Goal: Task Accomplishment & Management: Use online tool/utility

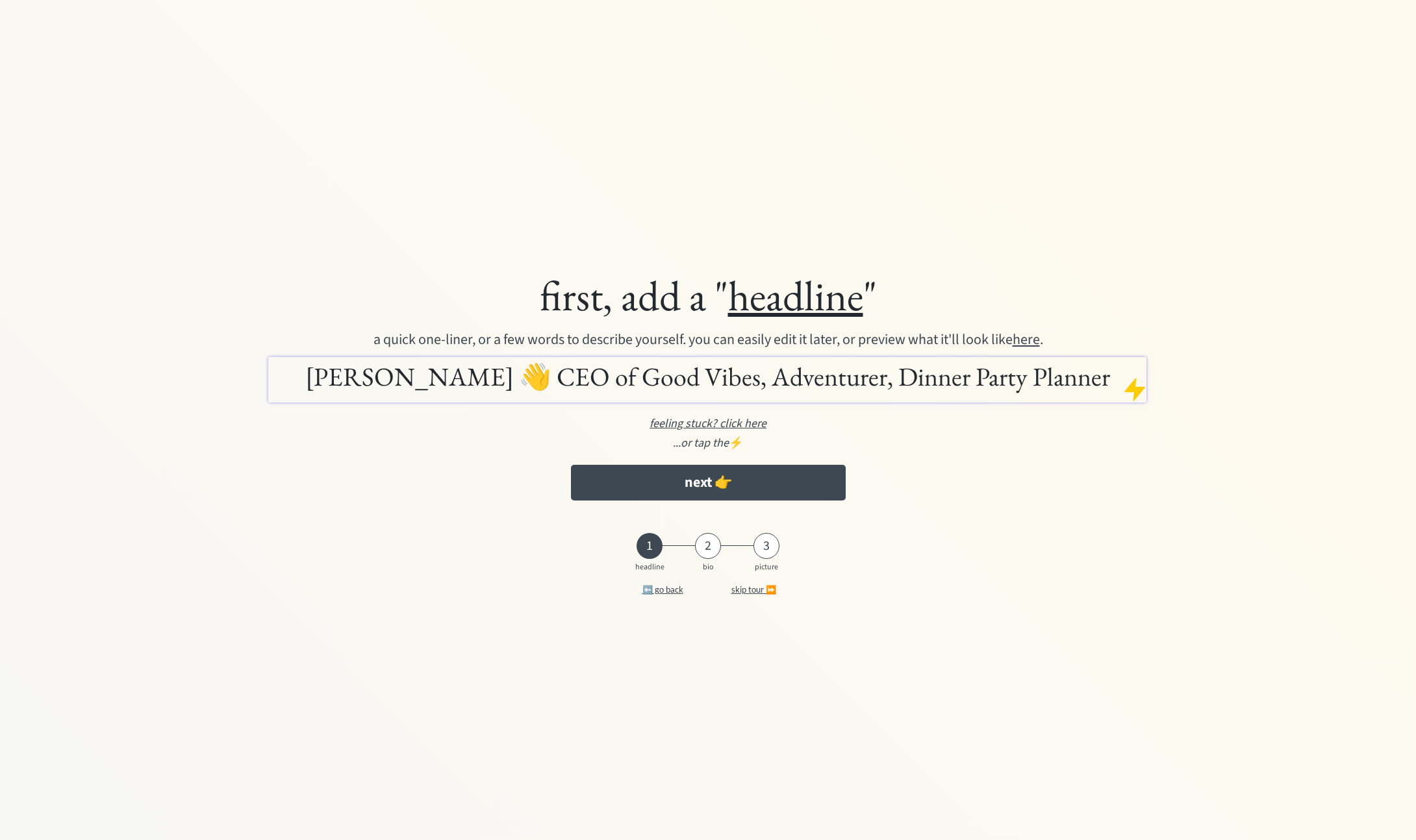
click at [543, 387] on h1 "[PERSON_NAME] 👋 CEO of Good Vibes, Adventurer, Dinner Party Planner" at bounding box center [707, 376] width 872 height 32
click at [482, 456] on div "first, add a " headline " a quick one-liner, or a few words to describe yoursel…" at bounding box center [708, 388] width 1112 height 250
click at [484, 375] on h1 "[PERSON_NAME] 👋 CEO of Good Vibes, Adventurer, Dinner Party Planner" at bounding box center [707, 376] width 872 height 32
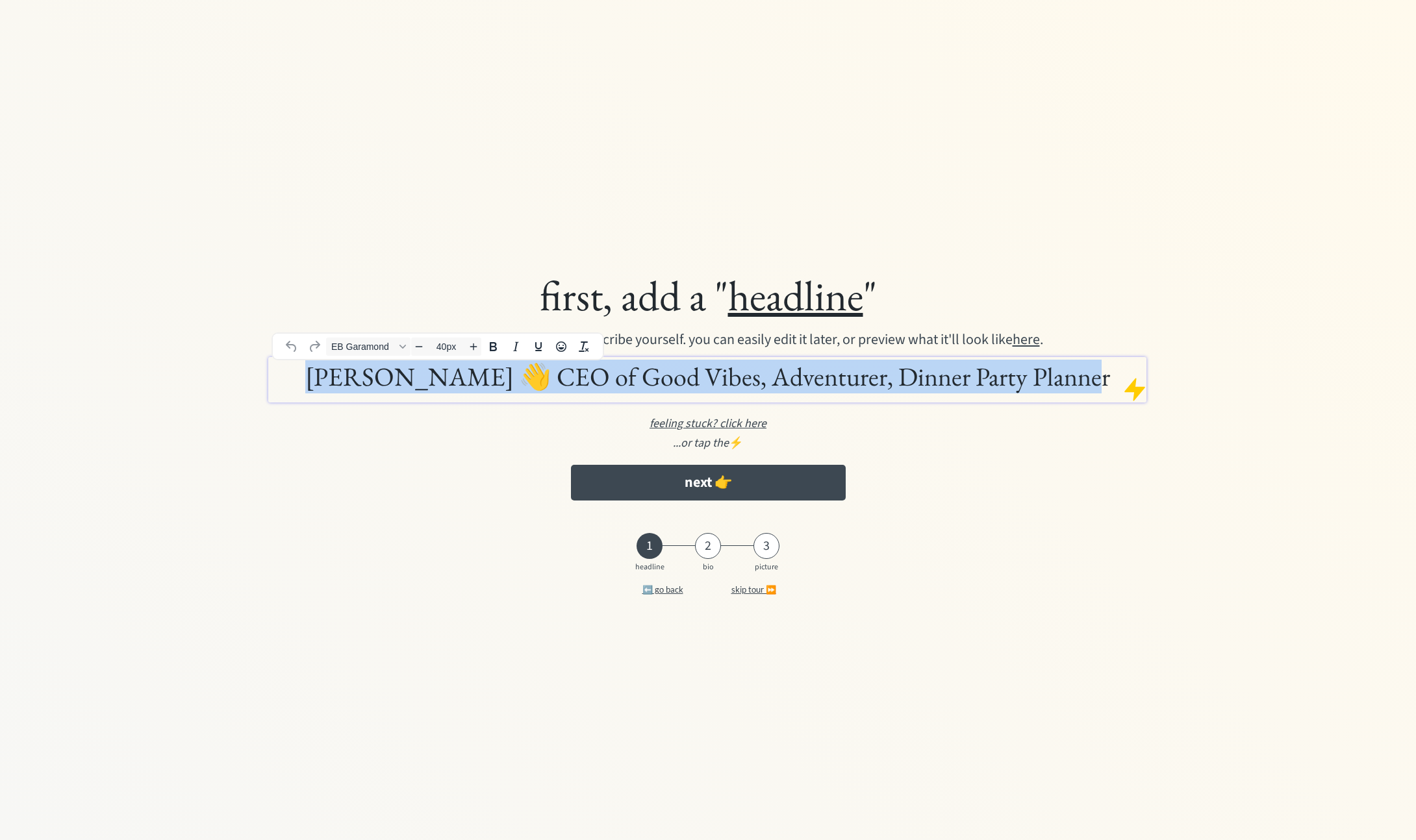
click at [484, 375] on h1 "[PERSON_NAME] 👋 CEO of Good Vibes, Adventurer, Dinner Party Planner" at bounding box center [707, 376] width 872 height 32
click at [484, 375] on h1 "Maia Bittner 👋 CEO of Good Vibes, Adventurer, Dinner Party Planner" at bounding box center [707, 376] width 872 height 32
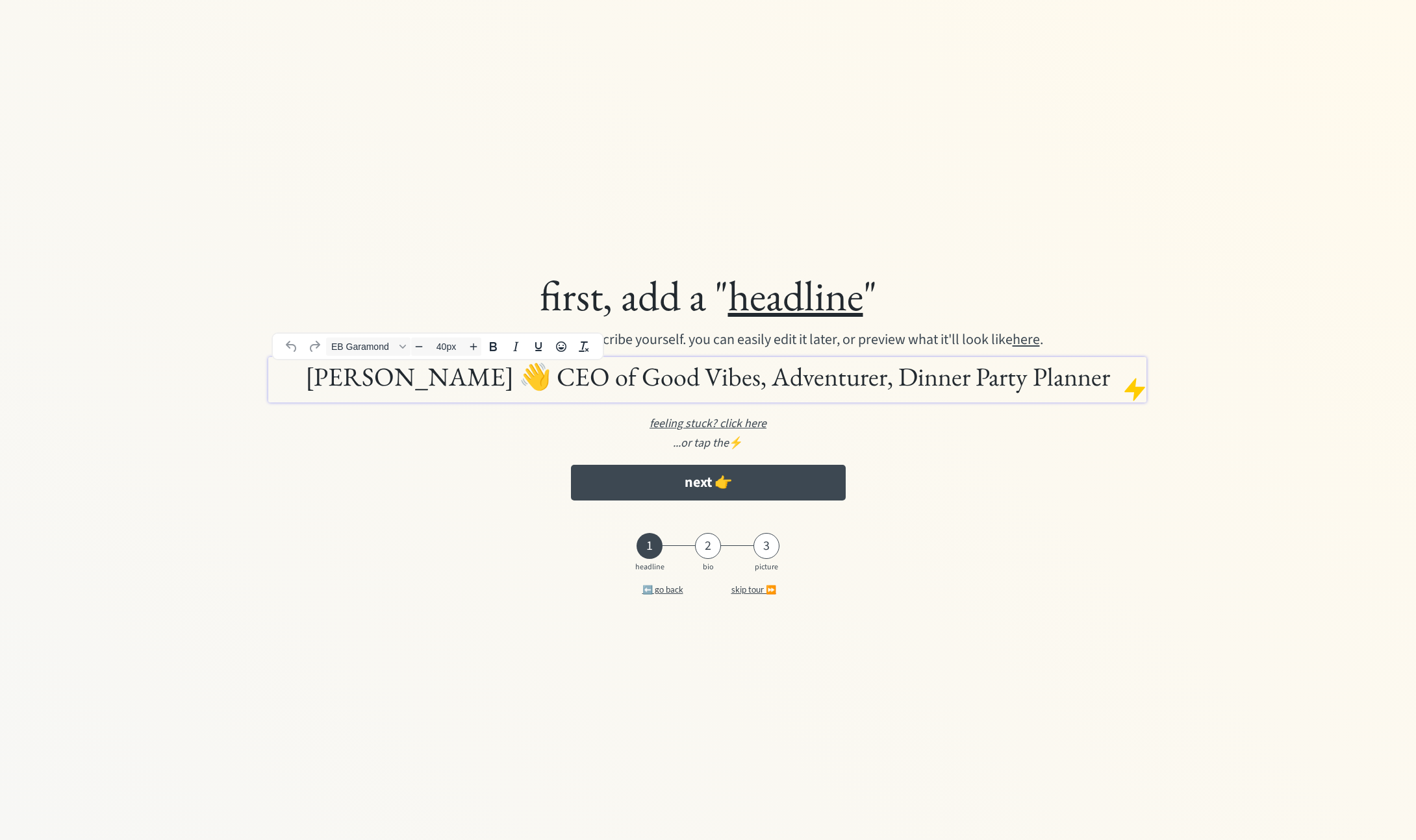
click at [435, 378] on h1 "Maia Bittner 👋 CEO of Good Vibes, Adventurer, Dinner Party Planner" at bounding box center [707, 376] width 872 height 32
drag, startPoint x: 475, startPoint y: 379, endPoint x: 354, endPoint y: 384, distance: 121.1
click at [354, 384] on h1 "Maia Bittner 👋 CEO of Good Vibes, Adventurer, Dinner Party Planner" at bounding box center [707, 376] width 872 height 32
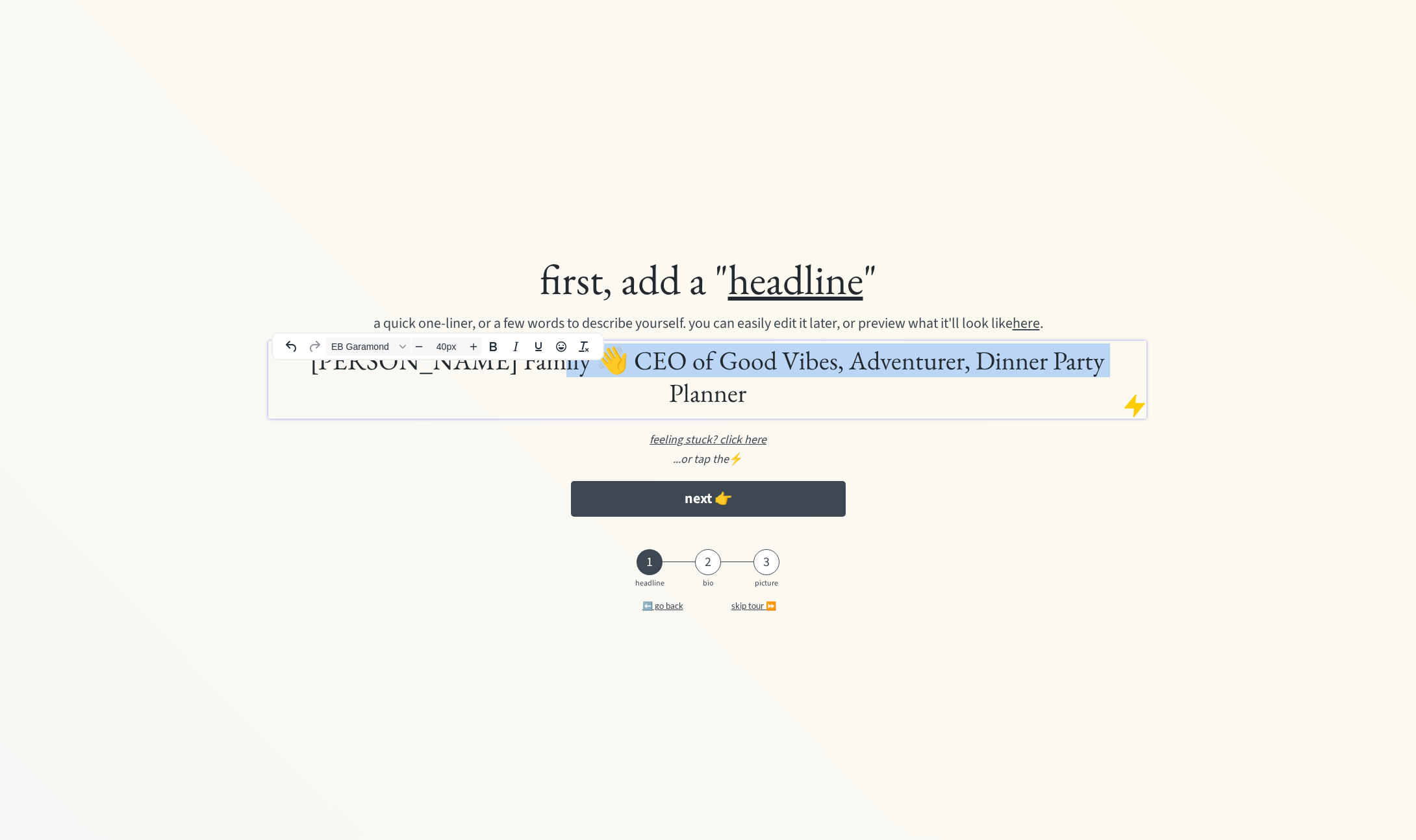
drag, startPoint x: 521, startPoint y: 380, endPoint x: 1082, endPoint y: 366, distance: 561.2
click at [1082, 366] on h1 "Corbit Family 👋 CEO of Good Vibes, Adventurer, Dinner Party Planner" at bounding box center [707, 376] width 872 height 65
click at [944, 387] on h1 "Corbit Family 👋 CEO of Good Vibes, Adventurer, Dinner Party Planner" at bounding box center [707, 376] width 872 height 65
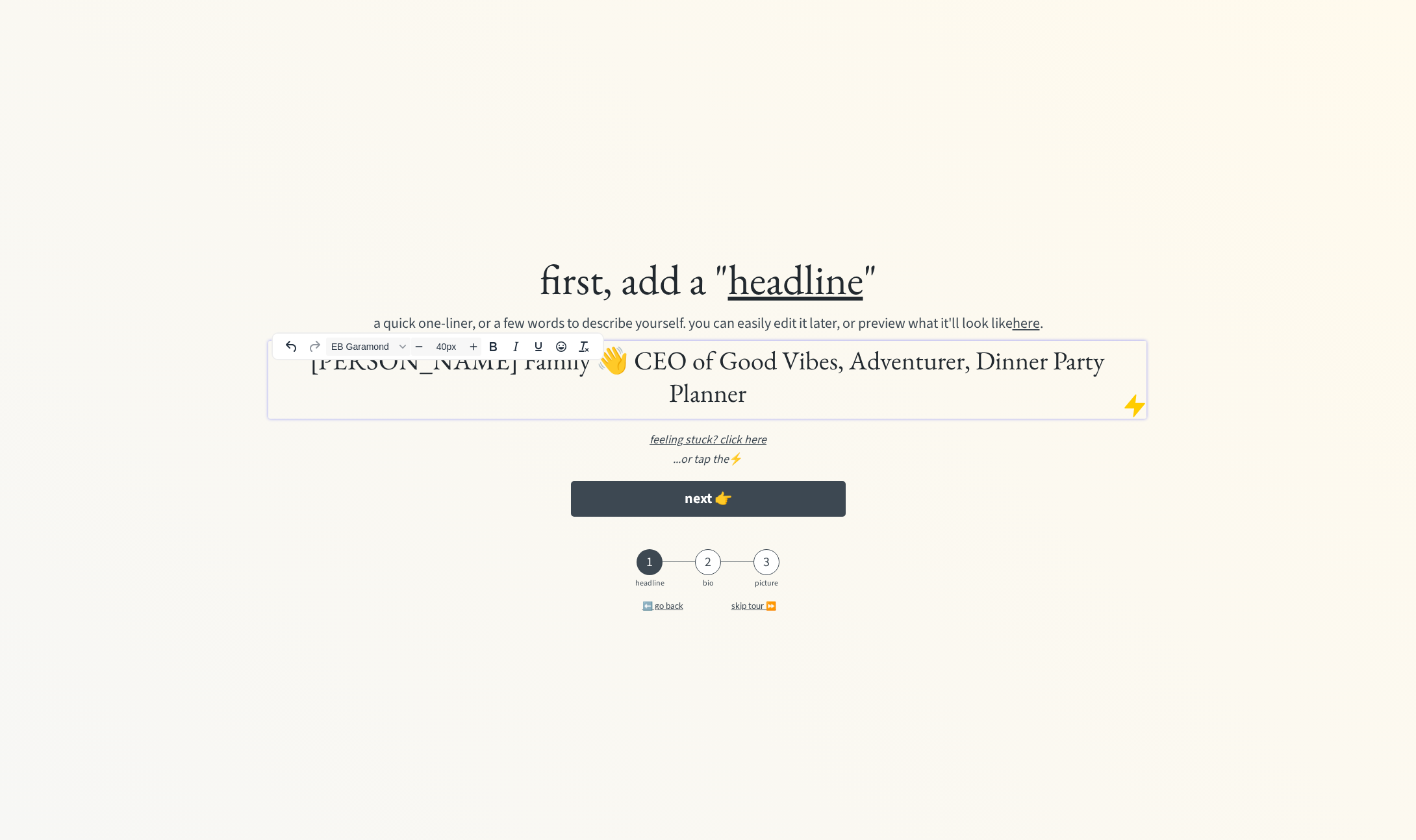
drag, startPoint x: 520, startPoint y: 381, endPoint x: 604, endPoint y: 370, distance: 84.7
click at [520, 381] on h1 "Corbit Family 👋 CEO of Good Vibes, Adventurer, Dinner Party Planner" at bounding box center [707, 376] width 872 height 65
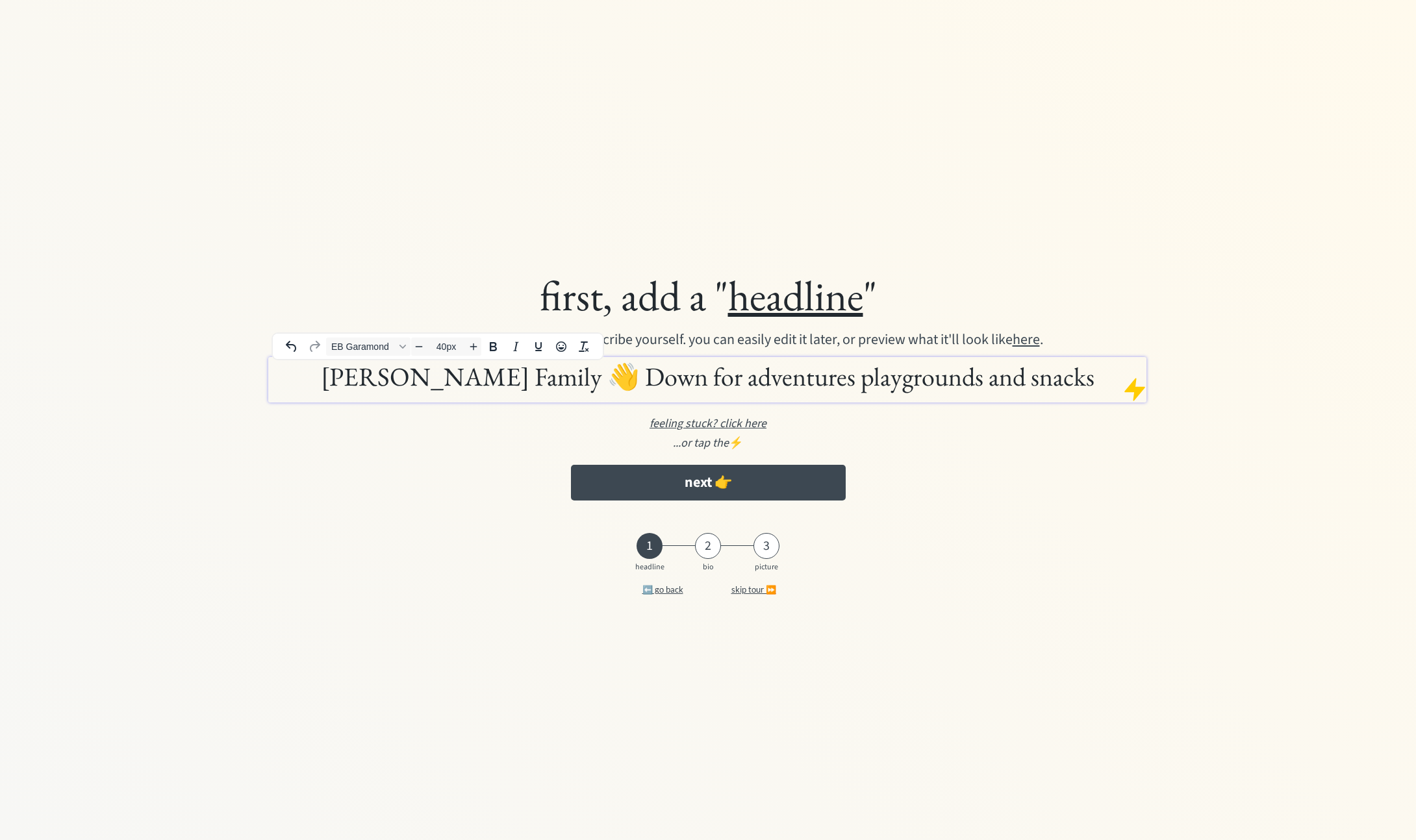
click at [682, 379] on h1 "Corbit Family 👋 Down for adventures playgrounds and snacks" at bounding box center [707, 376] width 872 height 32
drag, startPoint x: 683, startPoint y: 379, endPoint x: 676, endPoint y: 380, distance: 7.1
click at [676, 380] on h1 "Corbit Family 👋 Down for adventures playgrounds and snacks" at bounding box center [707, 376] width 872 height 32
click at [784, 378] on h1 "Corbit Family 👋 Down for Adventures playgrounds and snacks" at bounding box center [707, 376] width 872 height 32
click at [701, 490] on button "next 👉" at bounding box center [709, 483] width 275 height 36
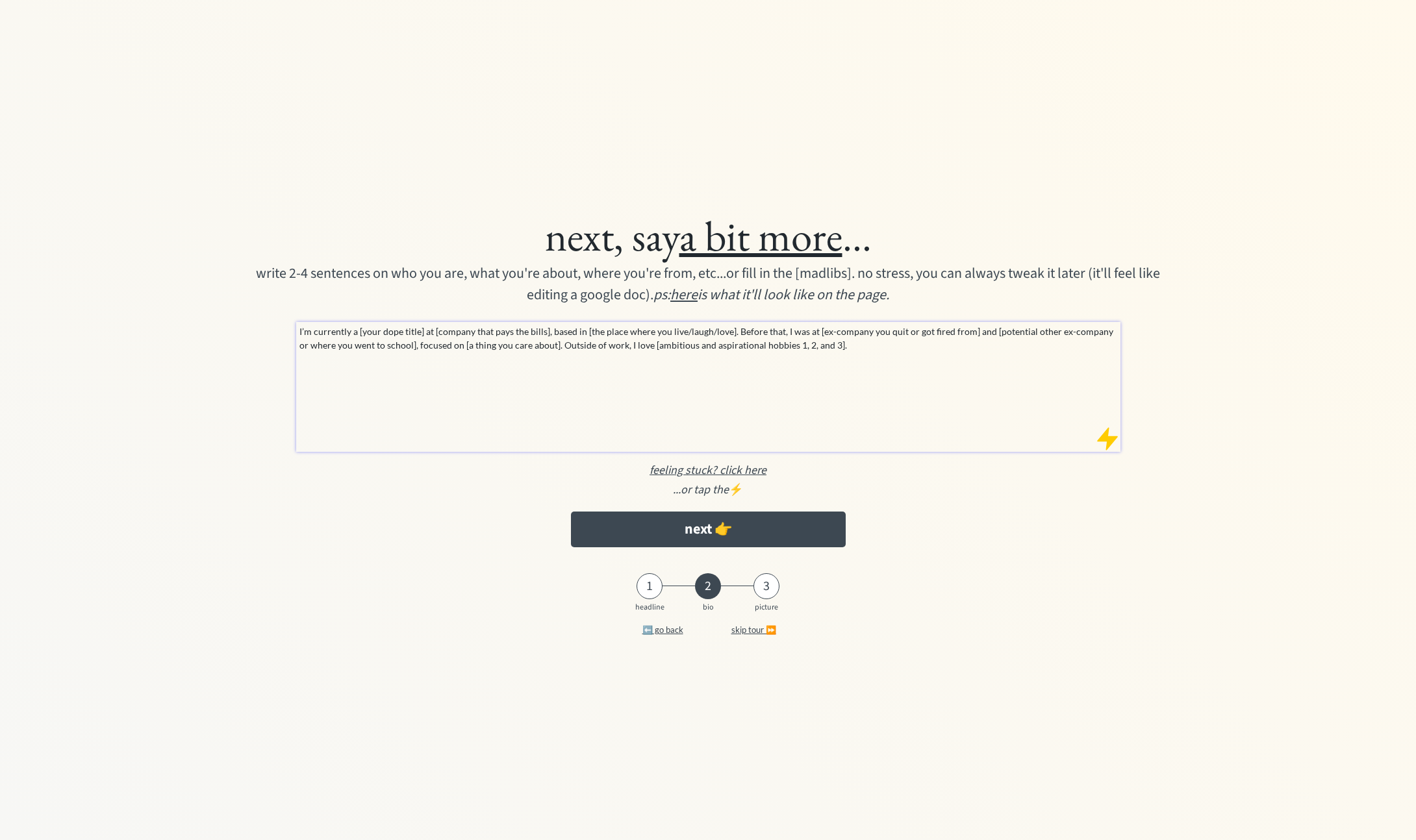
click at [599, 345] on p "I’m currently a [your dope title] at [company that pays the bills], based in [t…" at bounding box center [708, 338] width 818 height 27
click at [892, 345] on p "I’m currently a [your dope title] at [company that pays the bills], based in [t…" at bounding box center [708, 338] width 818 height 27
click at [313, 326] on p "I’m currently a [your dope title] at [company that pays the bills], based in [t…" at bounding box center [708, 338] width 818 height 27
click at [762, 542] on button "next 👉" at bounding box center [709, 529] width 275 height 36
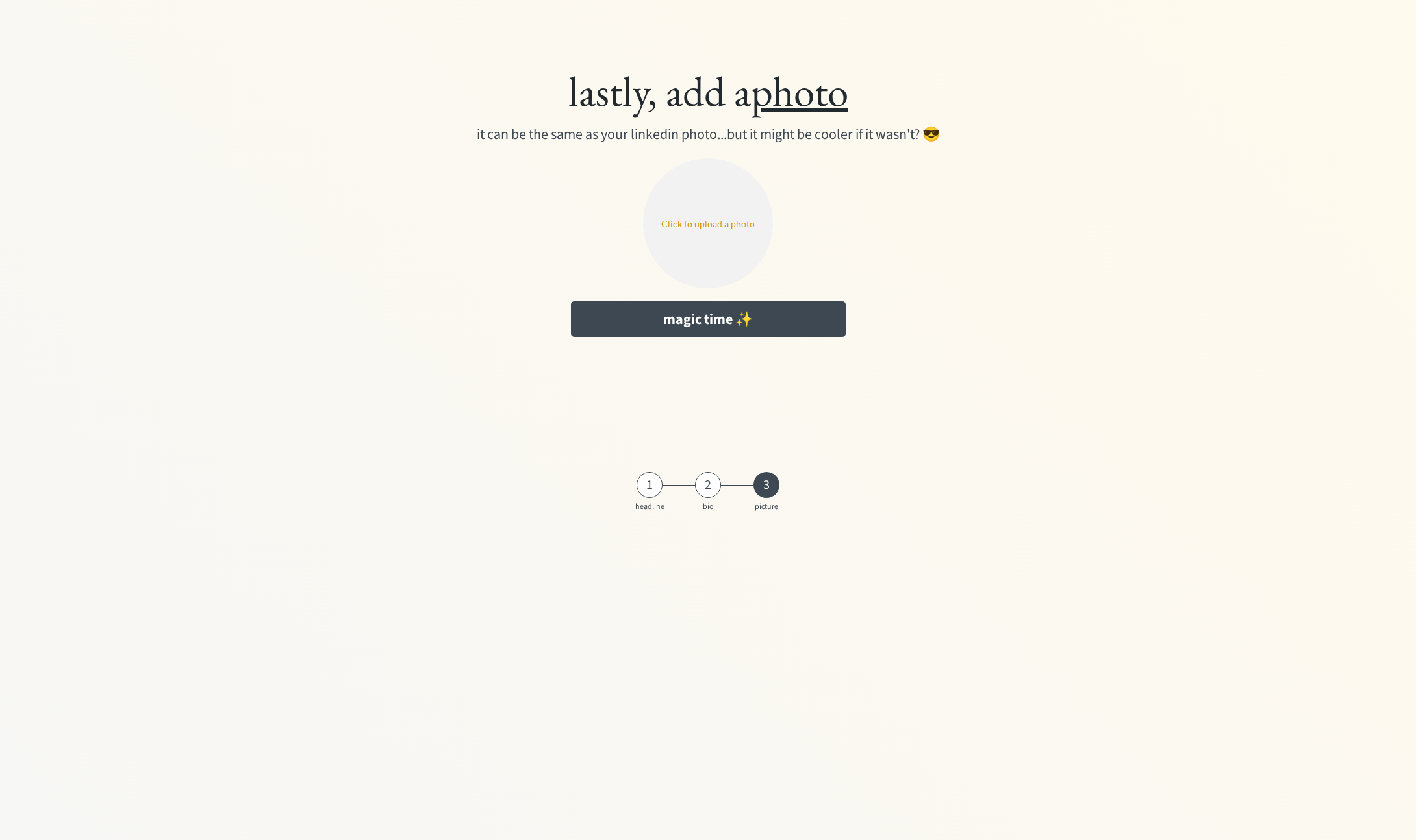
click at [716, 250] on input "file" at bounding box center [708, 223] width 130 height 130
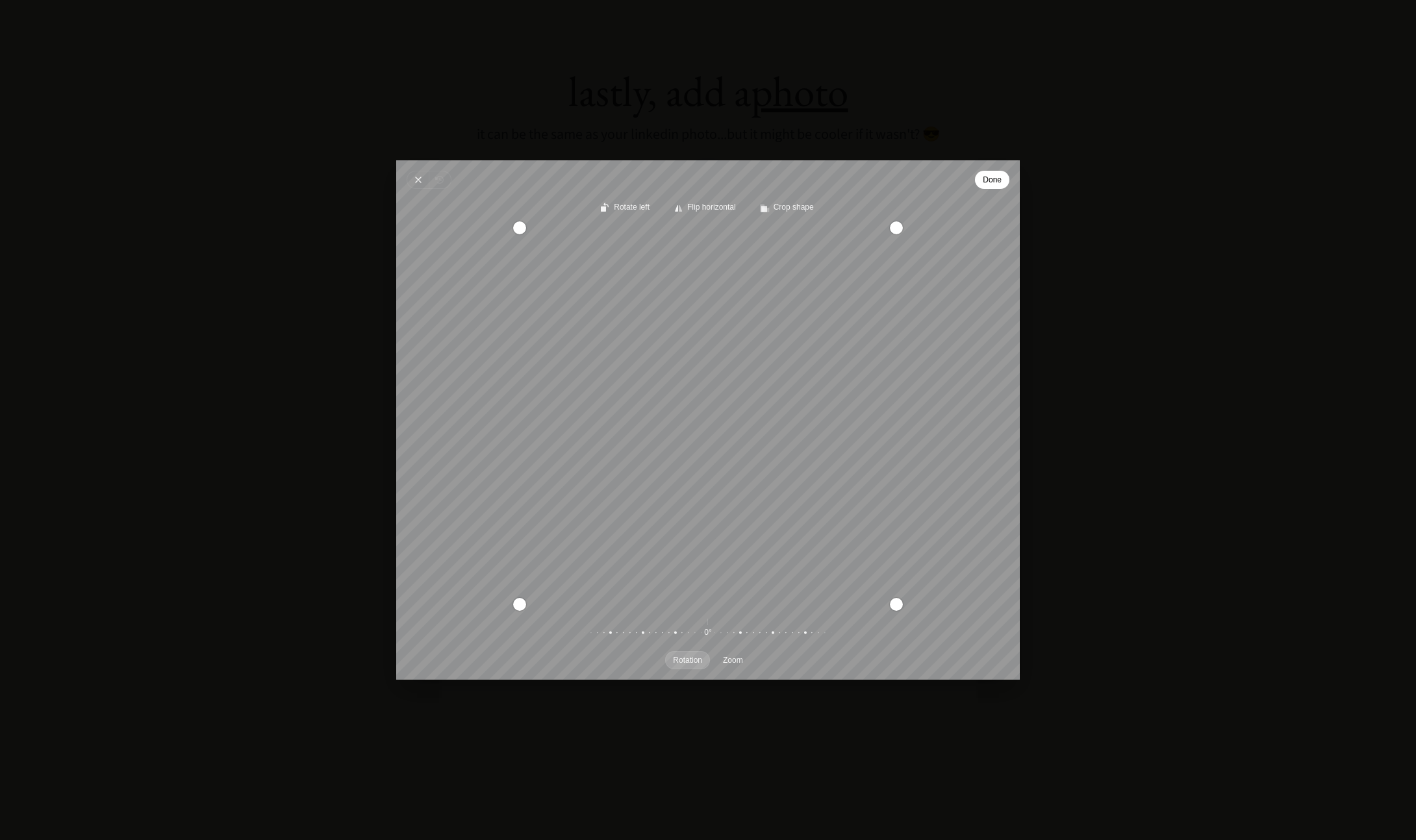
click at [995, 180] on span "Done" at bounding box center [993, 179] width 19 height 15
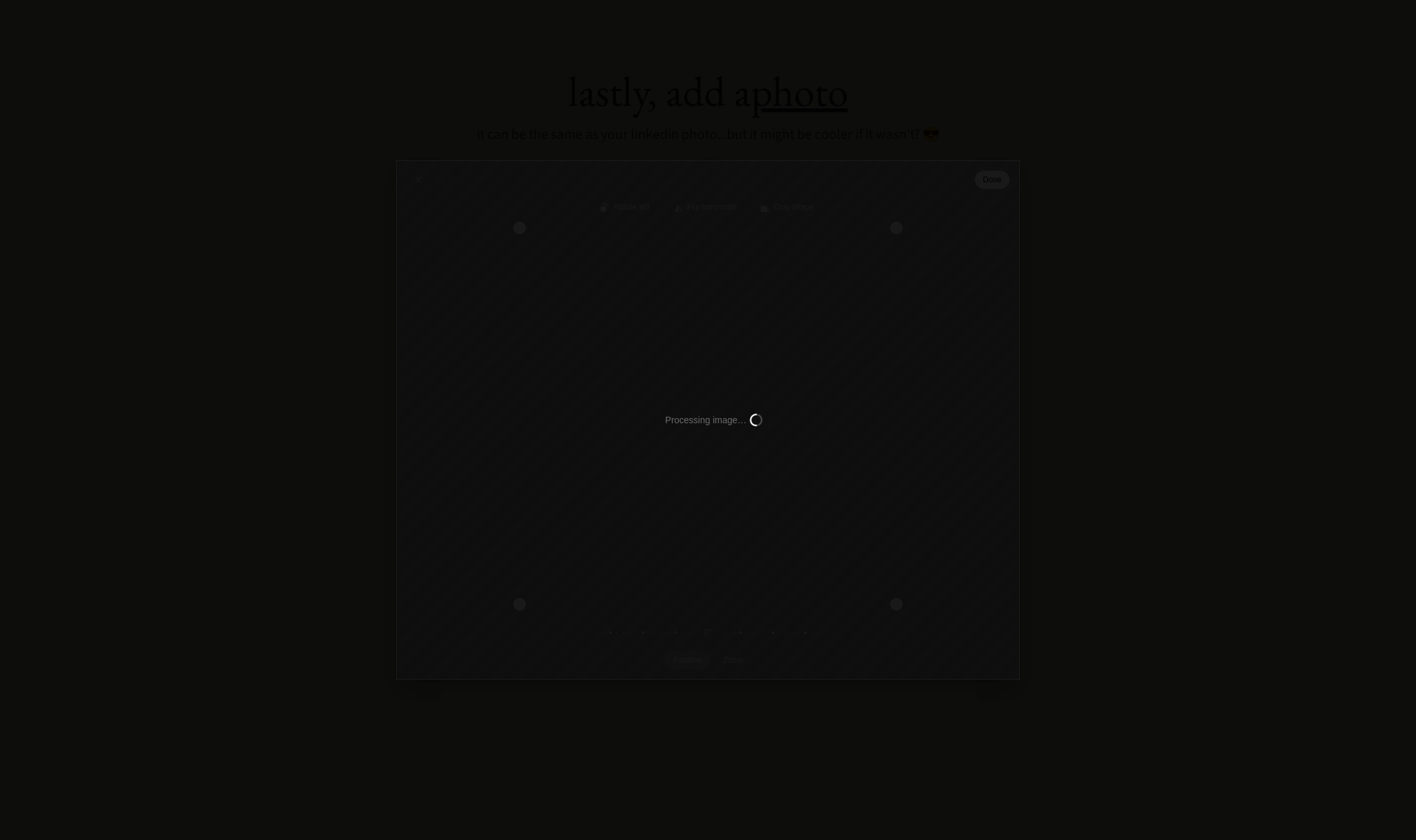
type input "C:\fakepath\FF1B6209-3BD2-4524-B74B-3A53EB4BABD1.png"
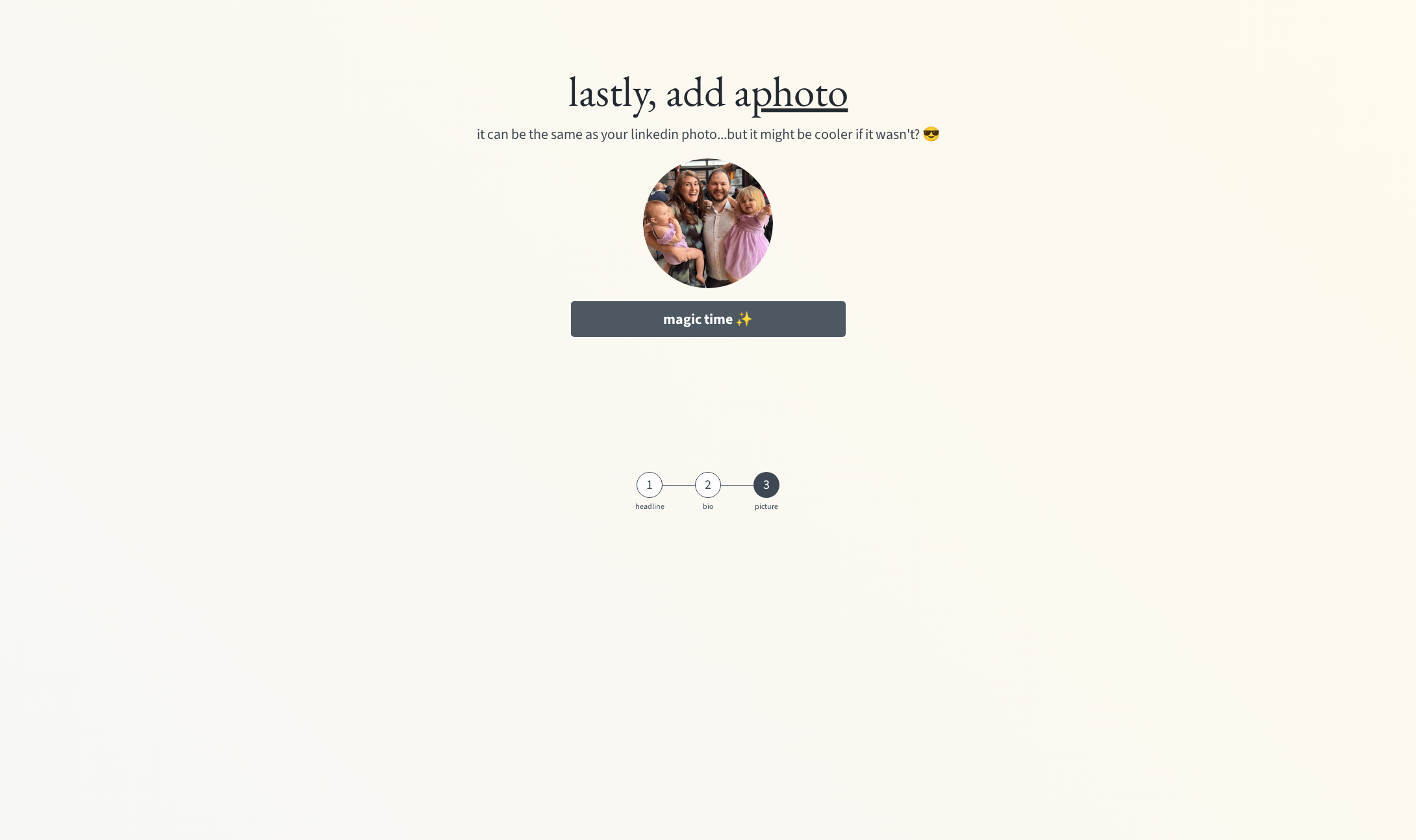
click at [759, 306] on button "magic time ✨" at bounding box center [709, 319] width 275 height 36
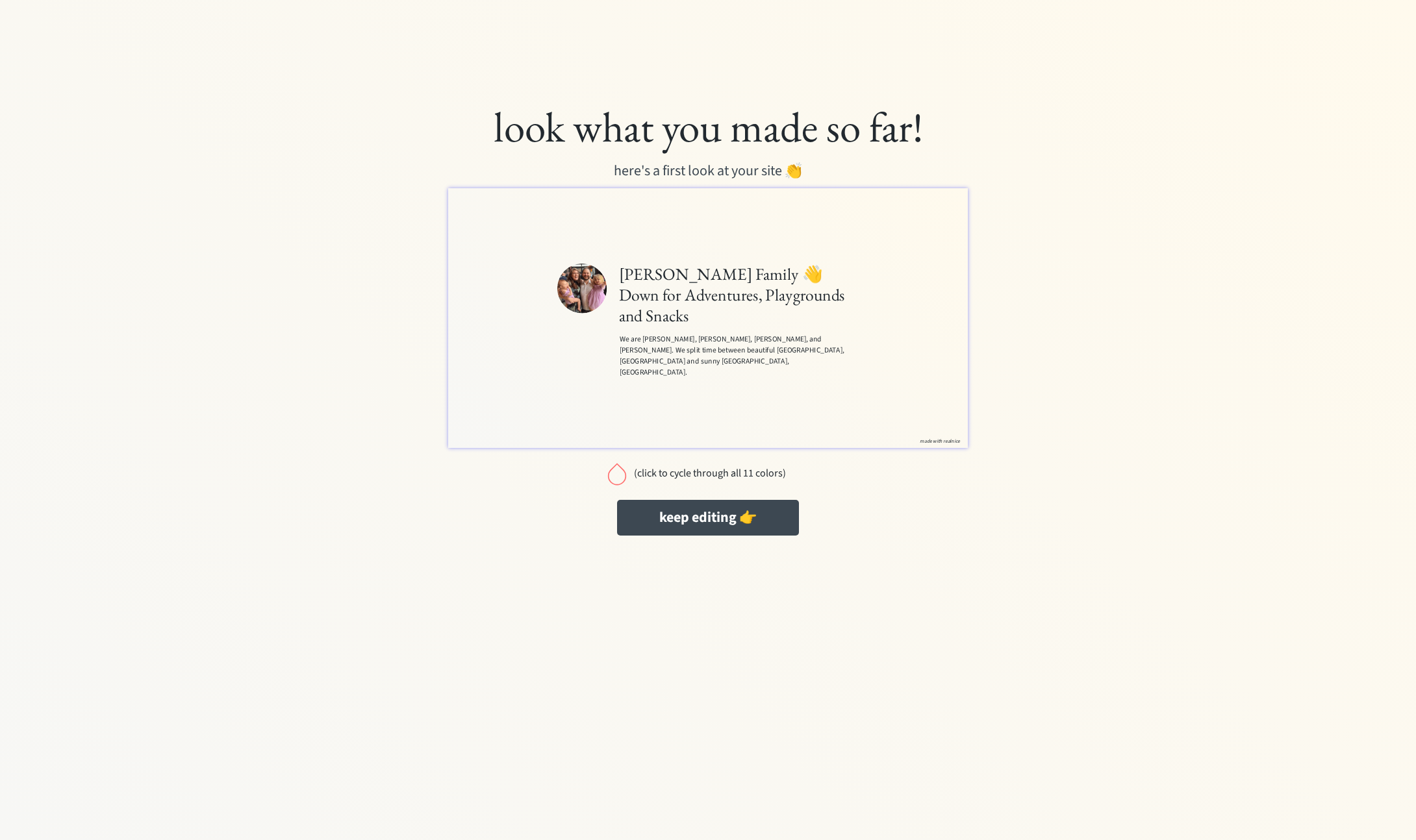
click at [615, 471] on div at bounding box center [617, 473] width 26 height 26
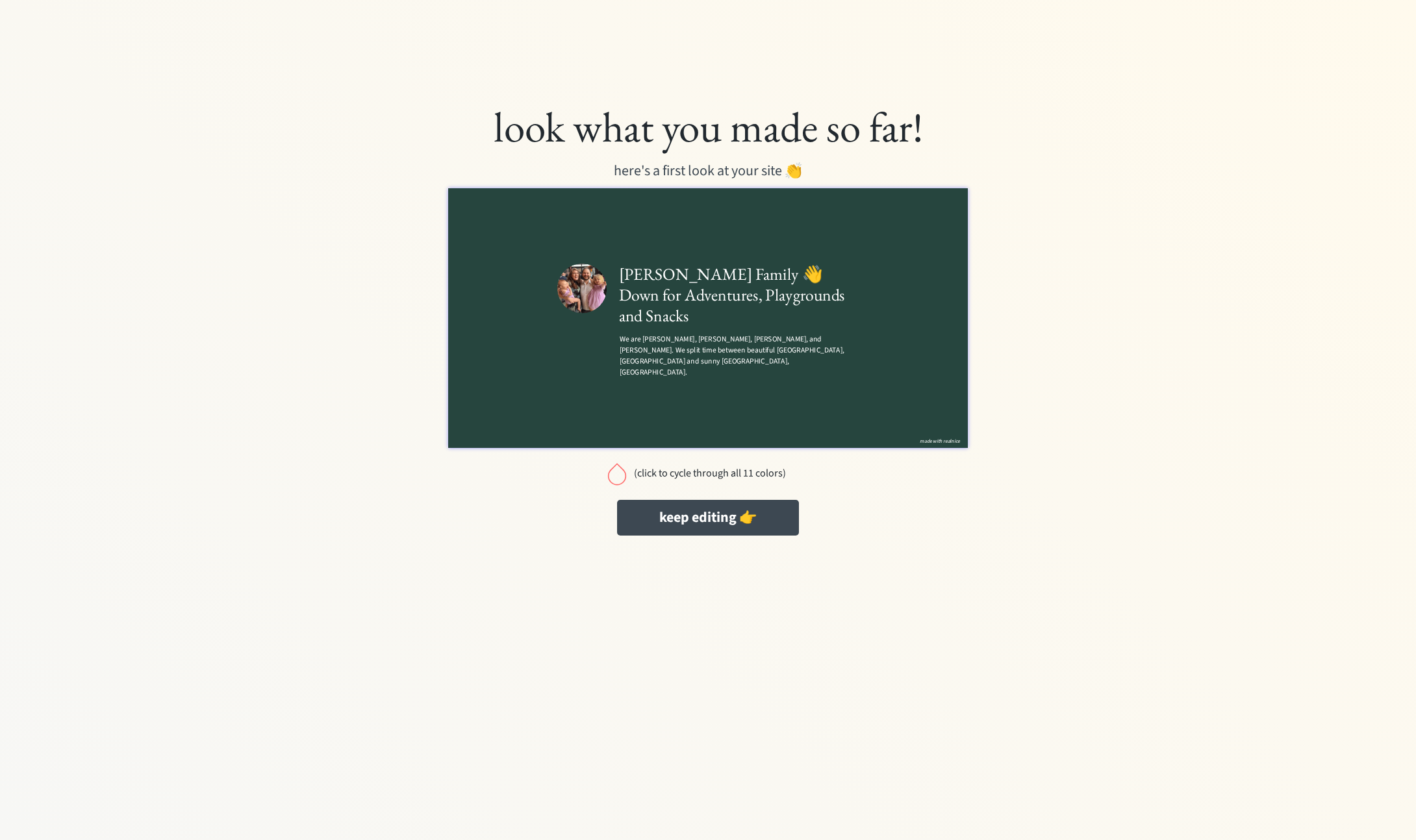
click at [615, 471] on div at bounding box center [617, 473] width 26 height 26
click at [622, 476] on div at bounding box center [617, 473] width 26 height 26
click at [615, 476] on div at bounding box center [617, 473] width 26 height 26
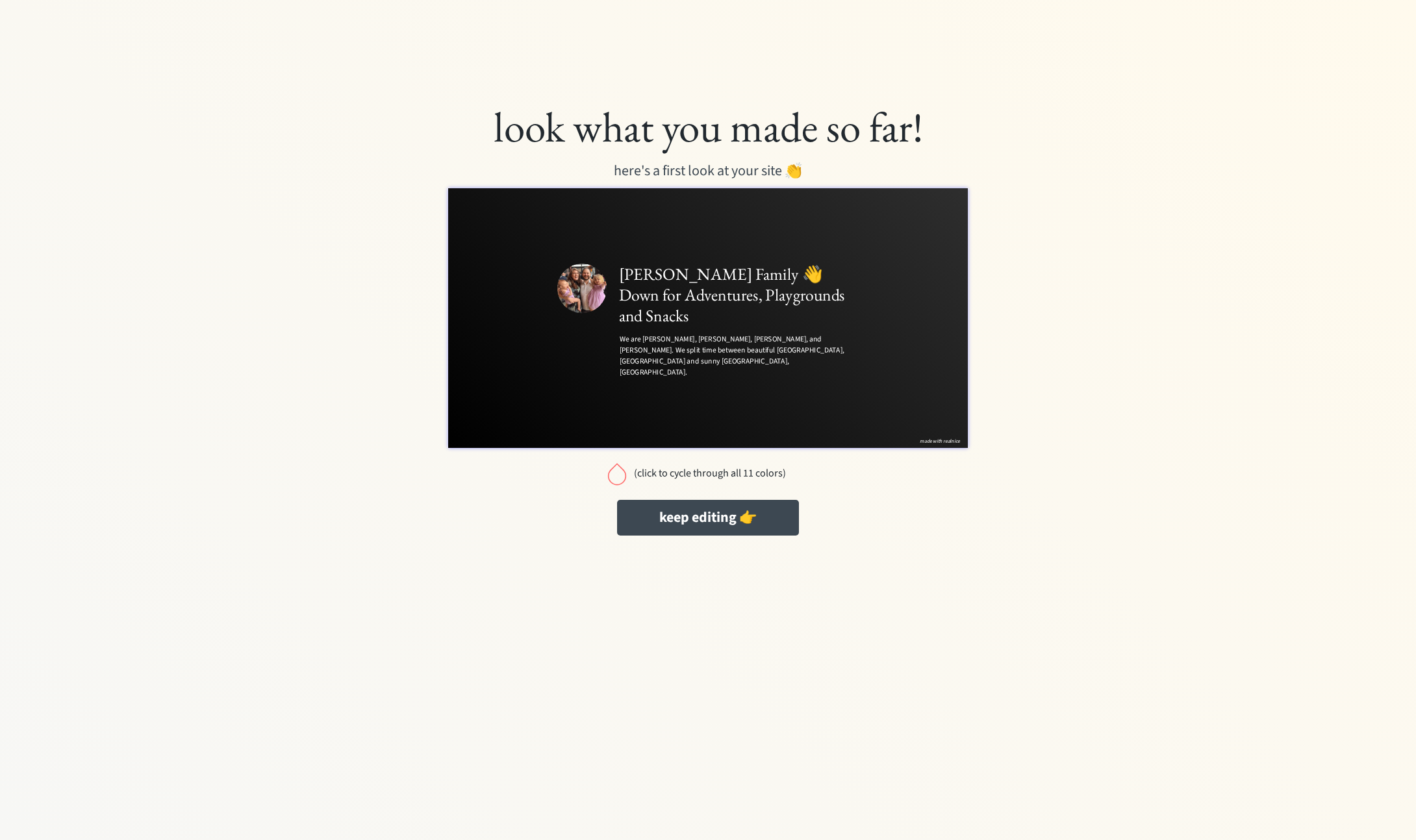
click at [615, 476] on div at bounding box center [617, 473] width 26 height 26
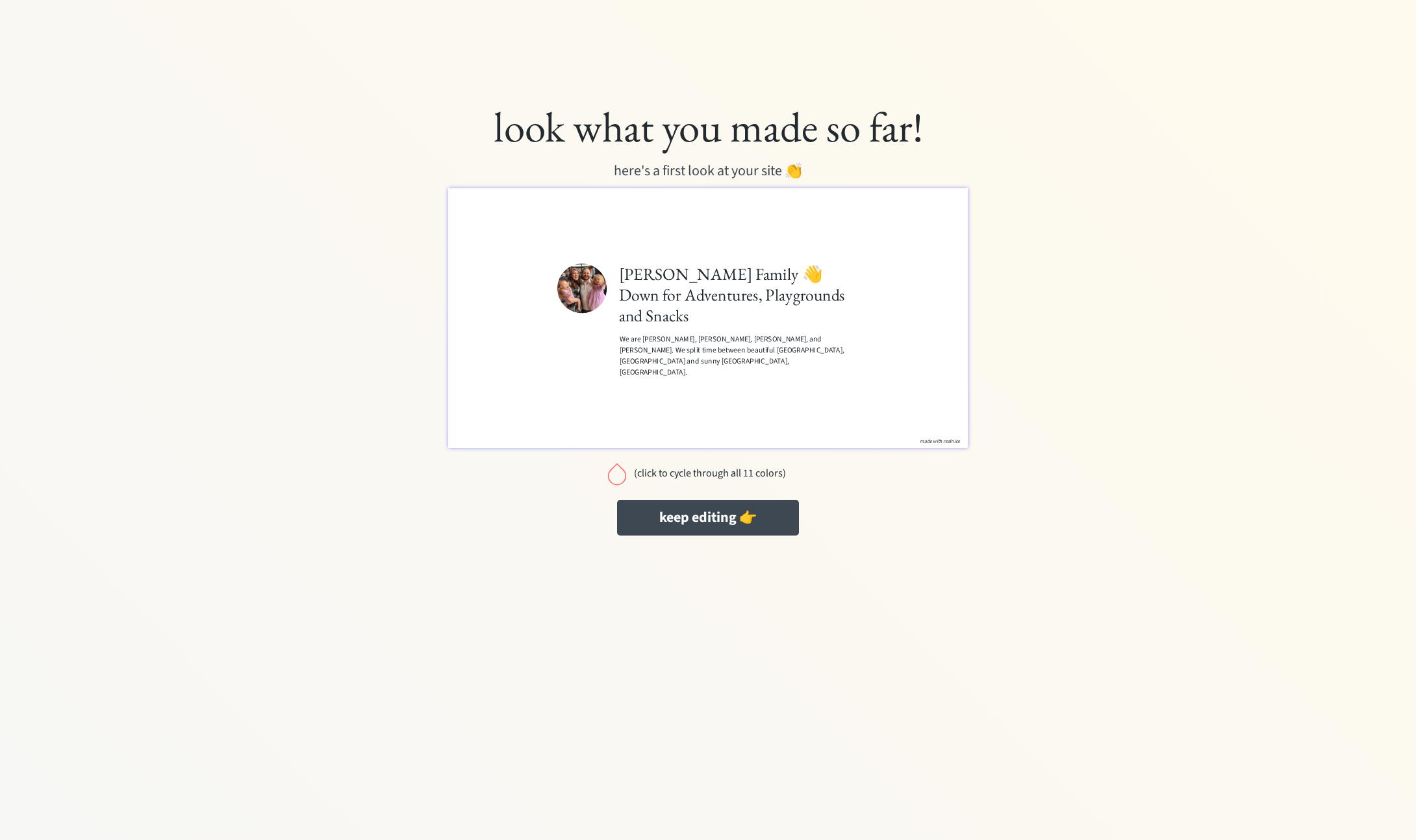
click at [615, 476] on div at bounding box center [617, 473] width 26 height 26
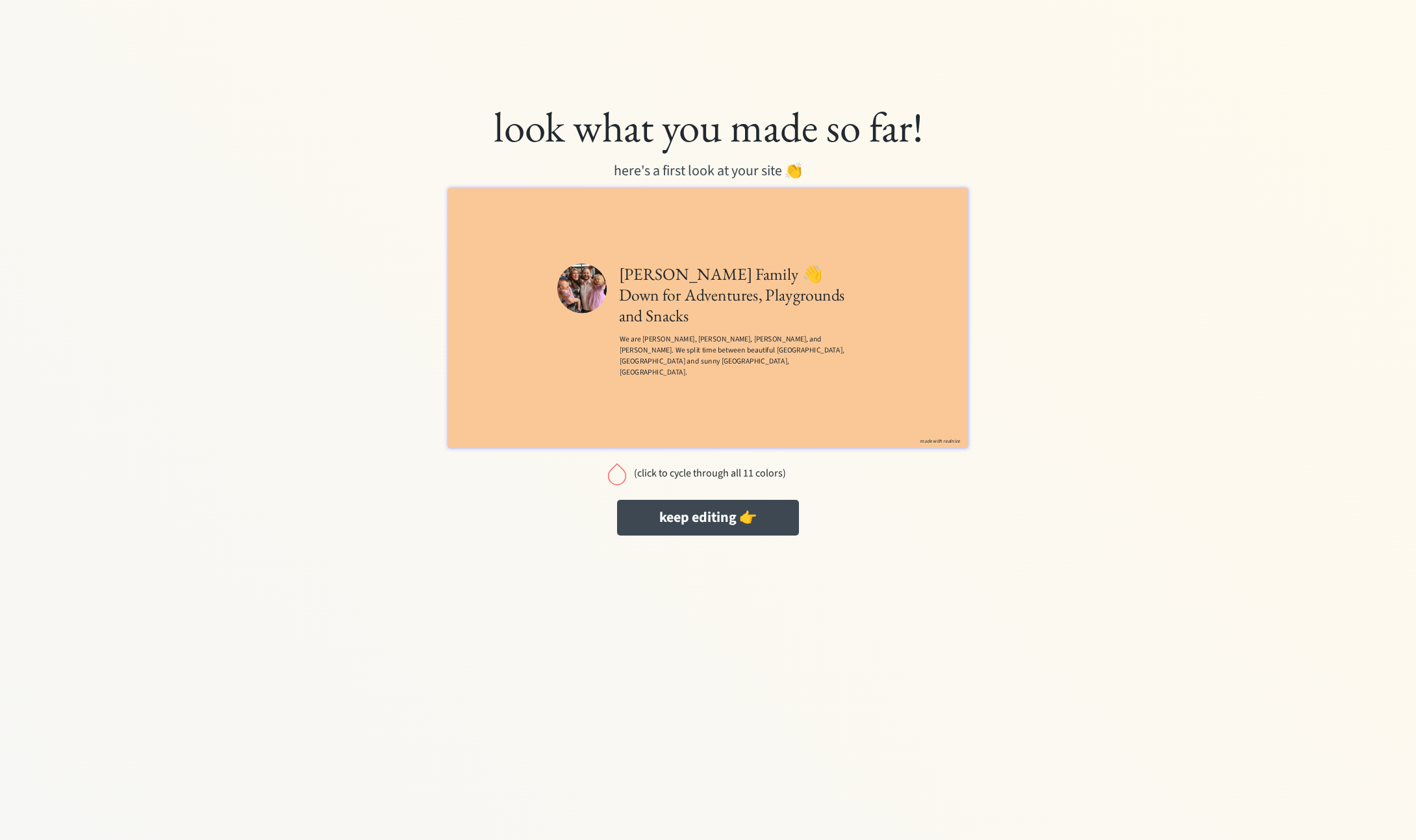
click at [615, 476] on div at bounding box center [617, 473] width 26 height 26
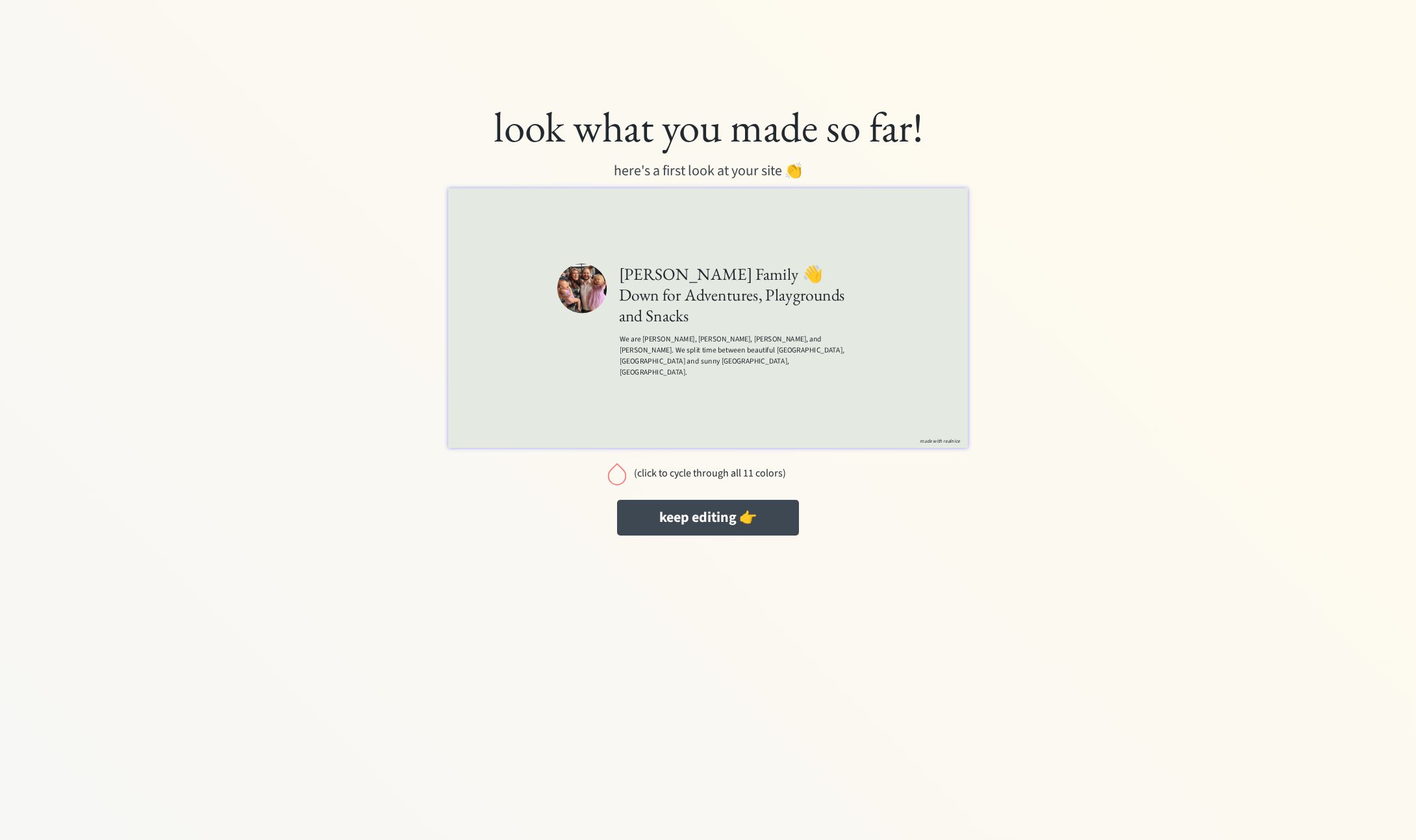
click at [615, 476] on div at bounding box center [617, 473] width 26 height 26
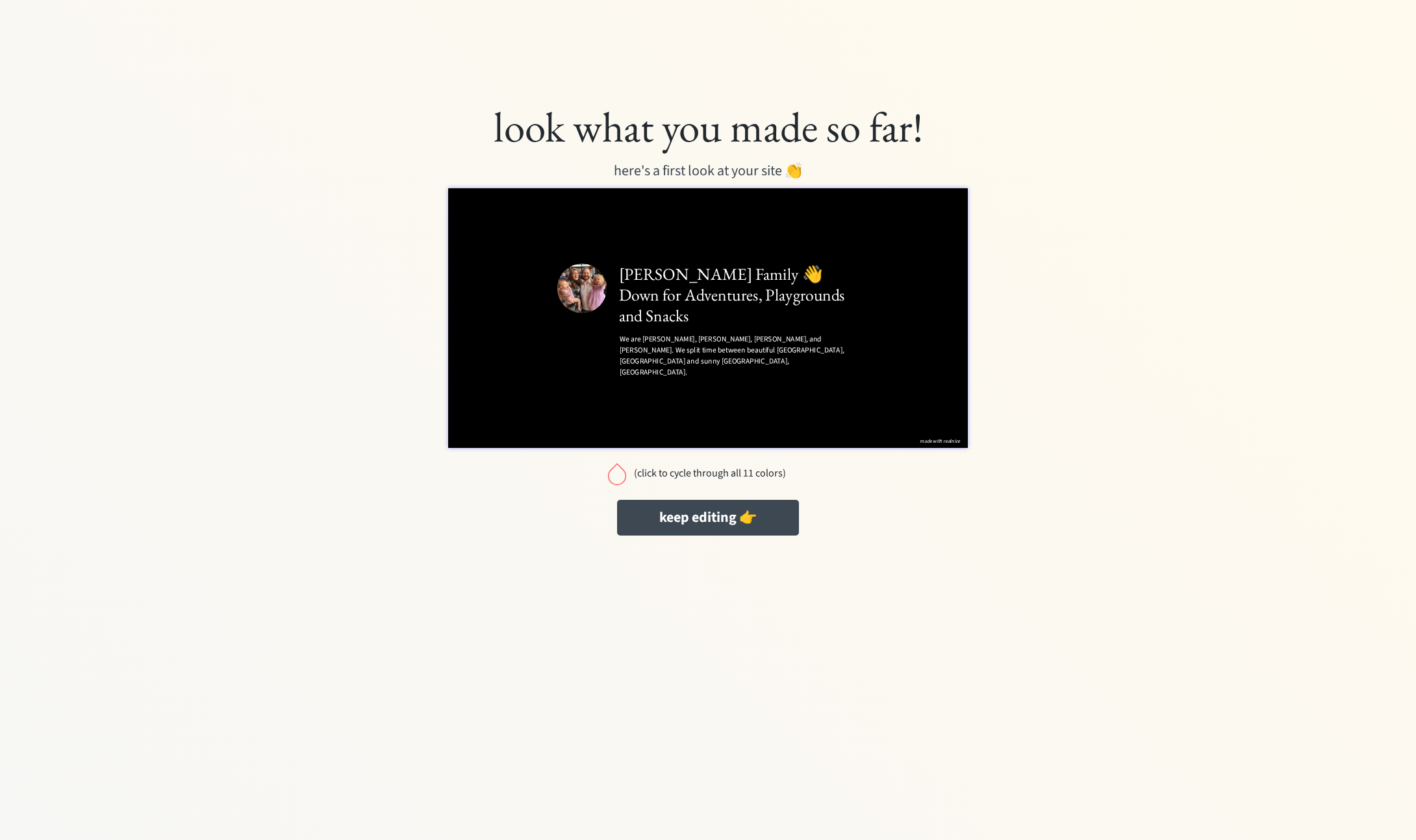
click at [615, 476] on div at bounding box center [617, 473] width 26 height 26
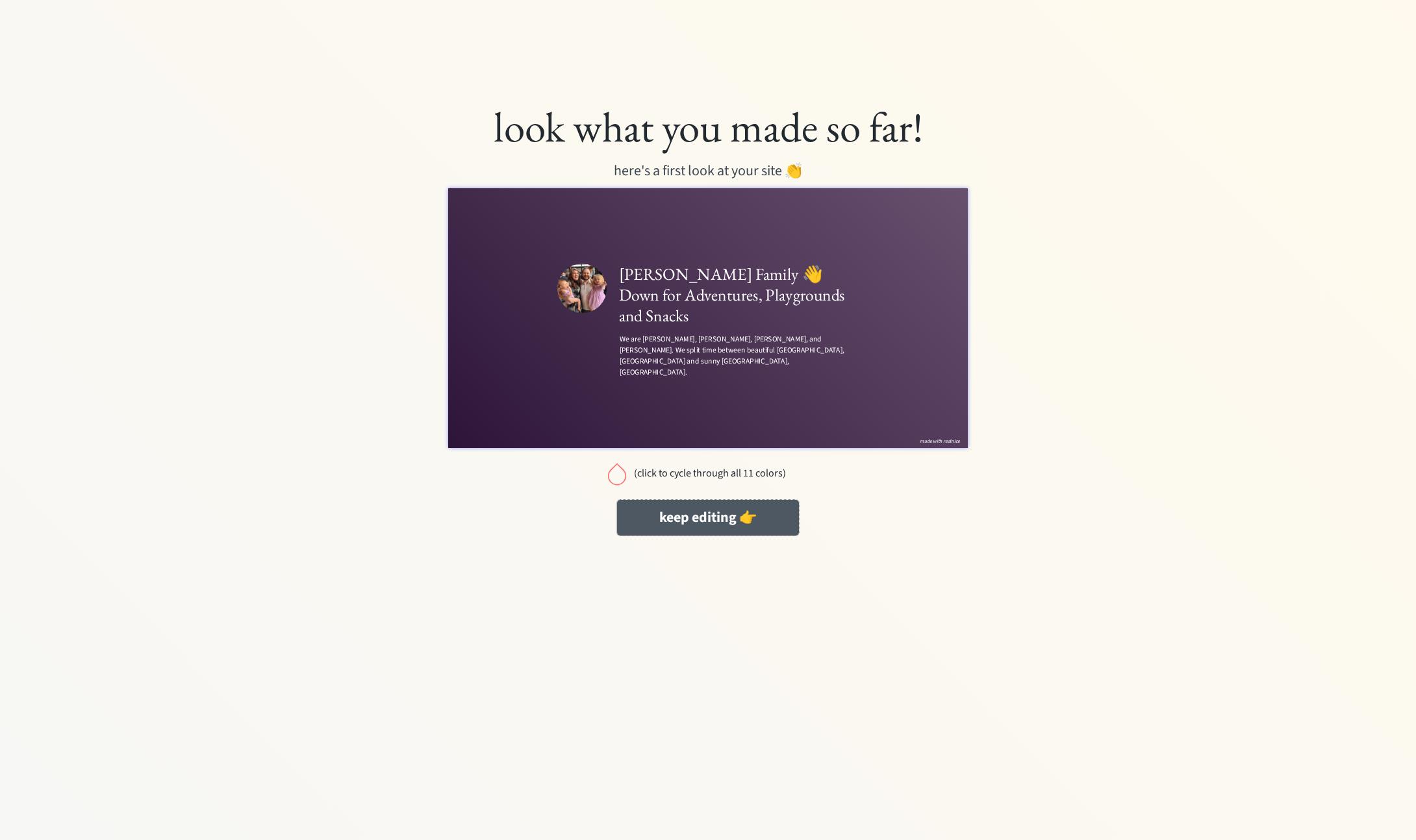
click at [664, 517] on button "keep editing 👉" at bounding box center [707, 517] width 182 height 36
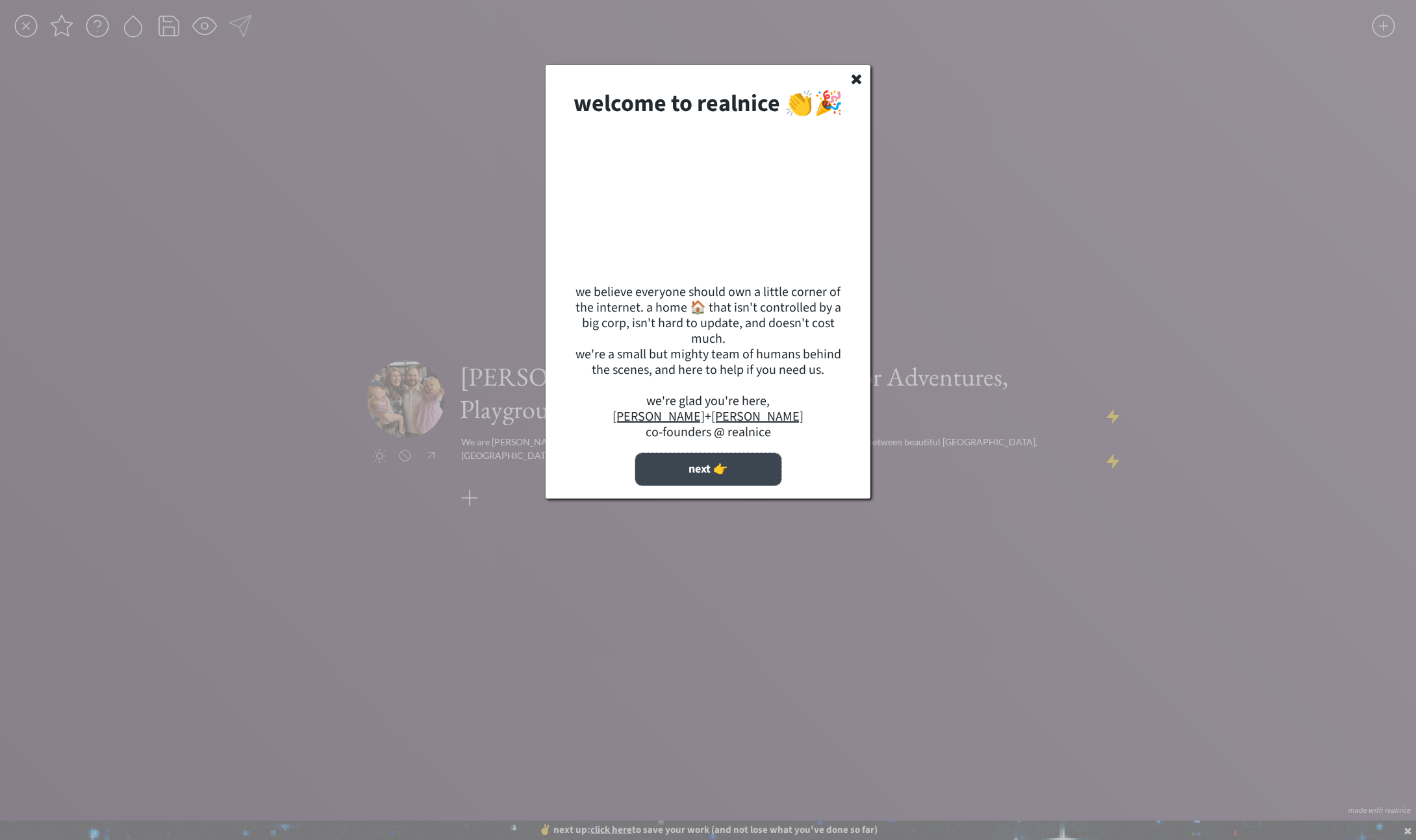
click at [751, 473] on button "next 👉" at bounding box center [708, 470] width 146 height 32
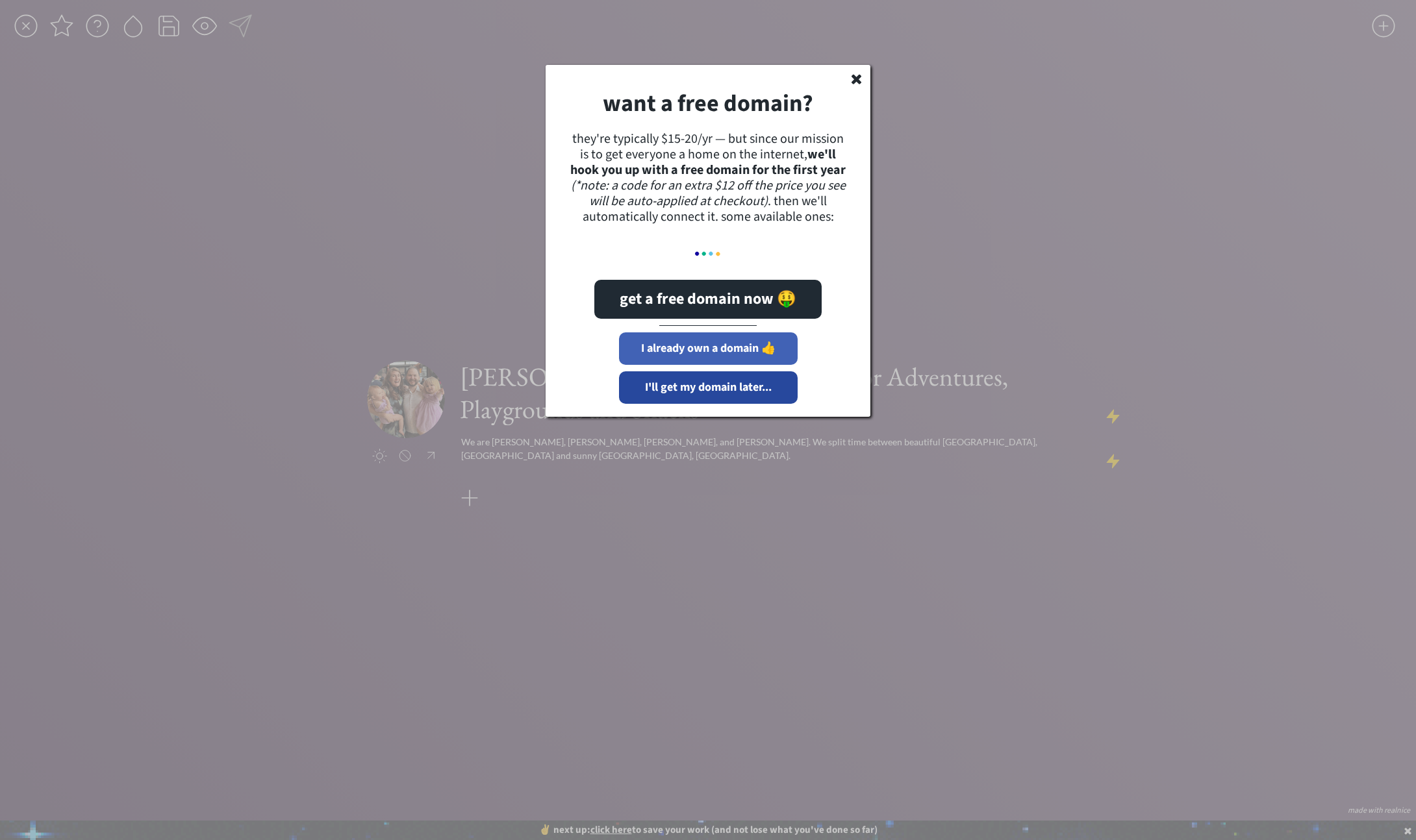
click at [773, 345] on button "I already own a domain 👍" at bounding box center [708, 348] width 179 height 32
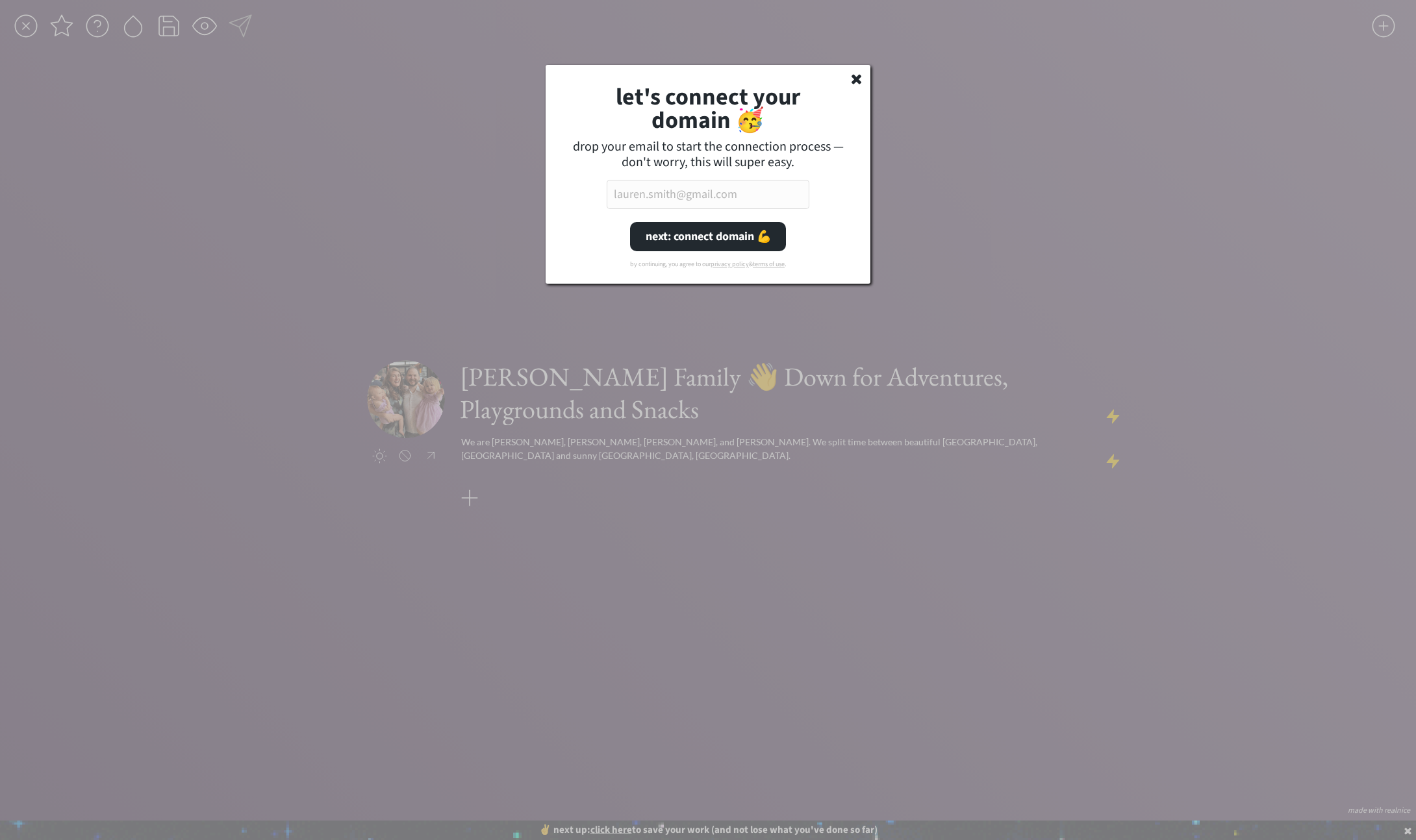
drag, startPoint x: 671, startPoint y: 199, endPoint x: 691, endPoint y: 209, distance: 22.4
click at [671, 199] on input "email" at bounding box center [708, 195] width 203 height 29
type input "[EMAIL_ADDRESS][PERSON_NAME][DOMAIN_NAME]"
click at [701, 237] on button "next: connect domain 💪" at bounding box center [708, 237] width 156 height 29
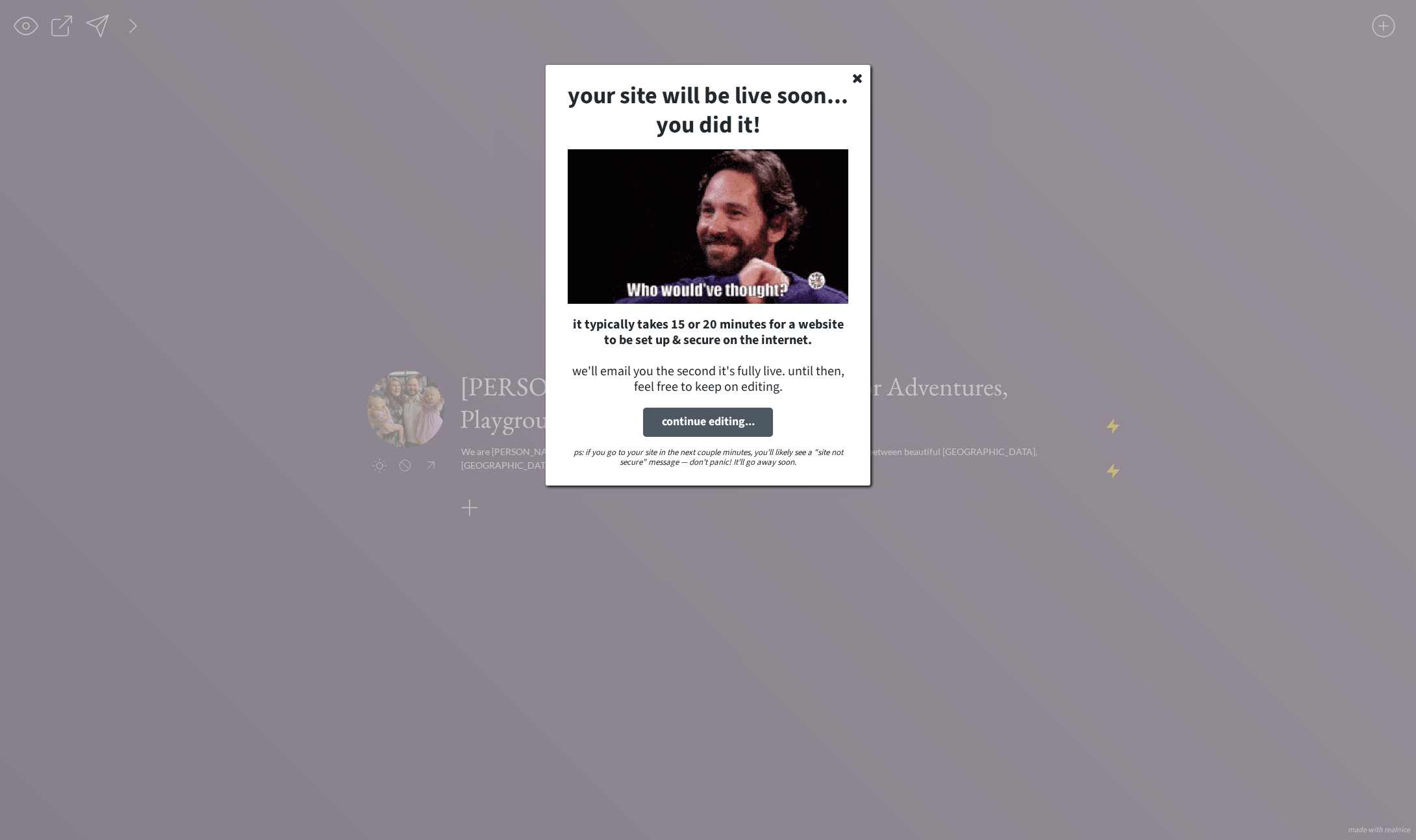
click at [706, 421] on button "continue editing..." at bounding box center [708, 423] width 130 height 29
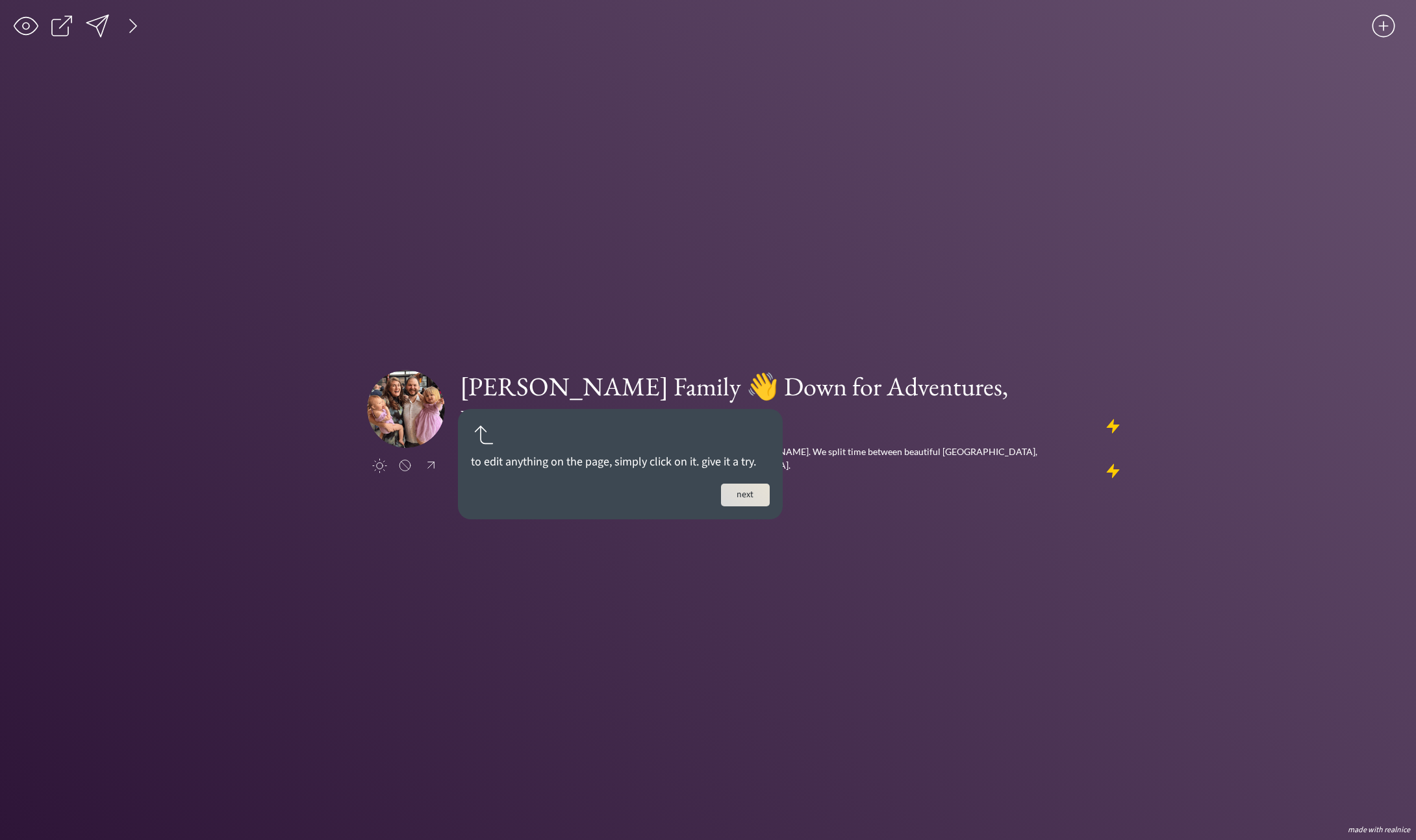
click at [749, 494] on button "next" at bounding box center [745, 495] width 49 height 23
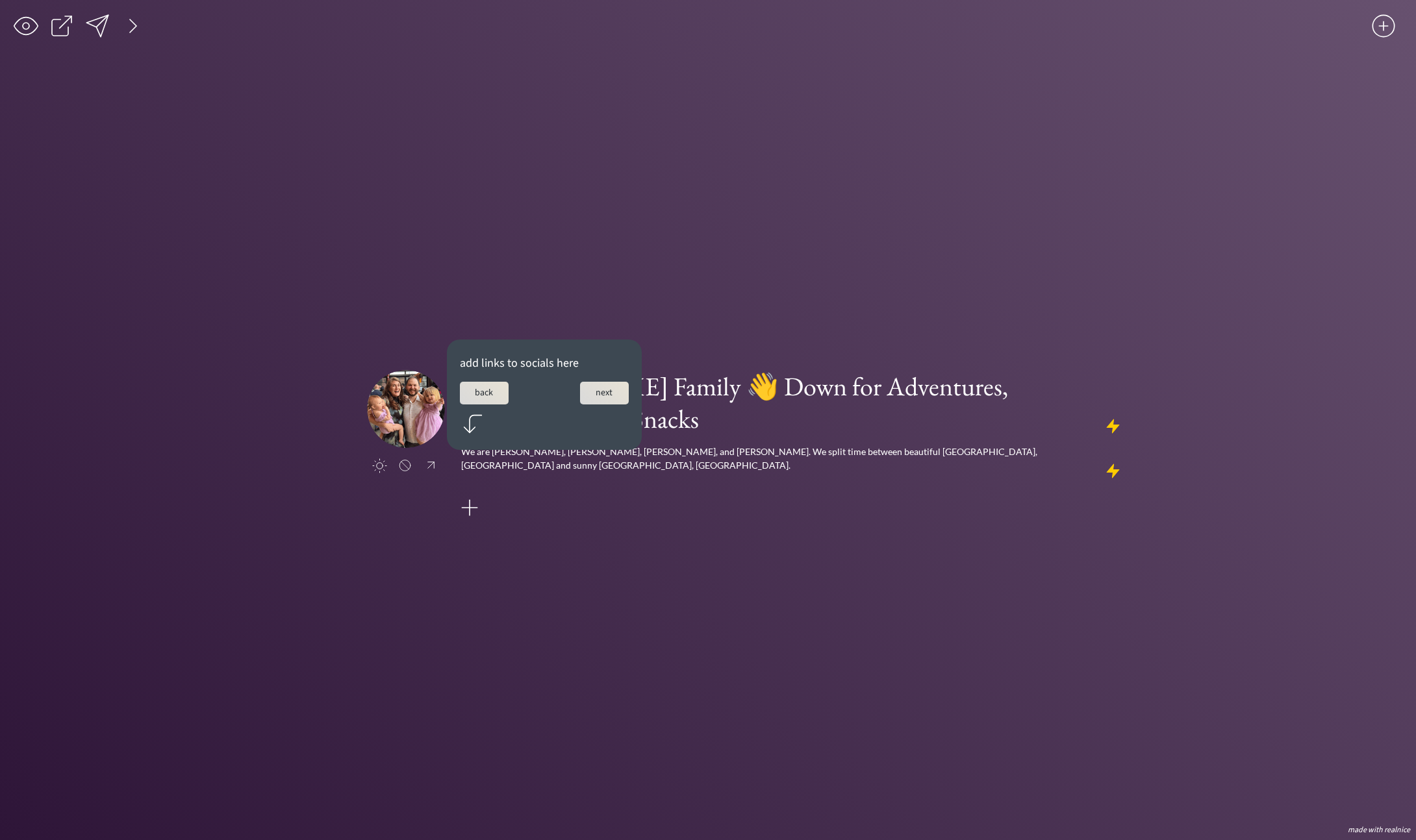
click at [623, 396] on button "next" at bounding box center [604, 393] width 49 height 23
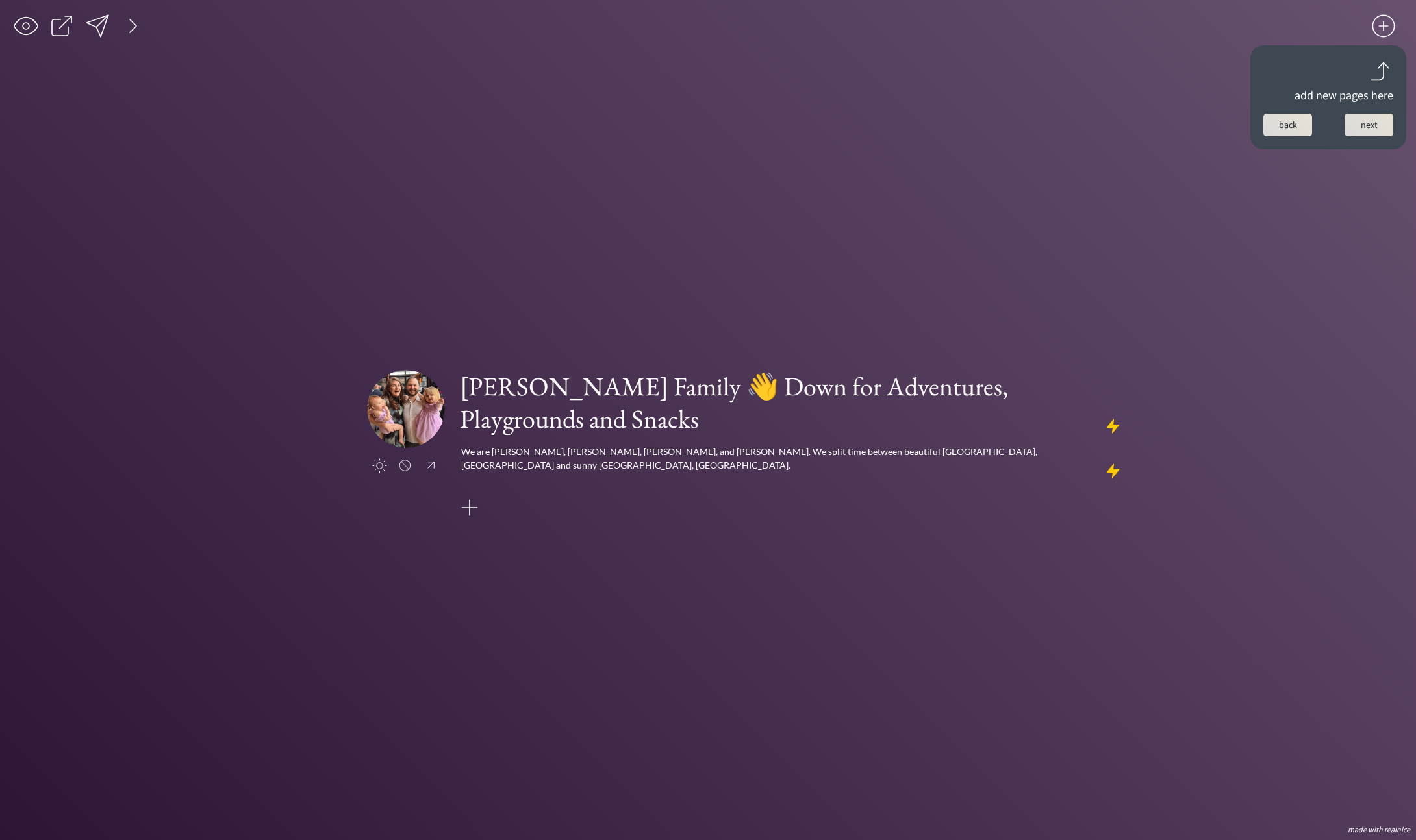
click at [1365, 126] on button "next" at bounding box center [1369, 125] width 49 height 23
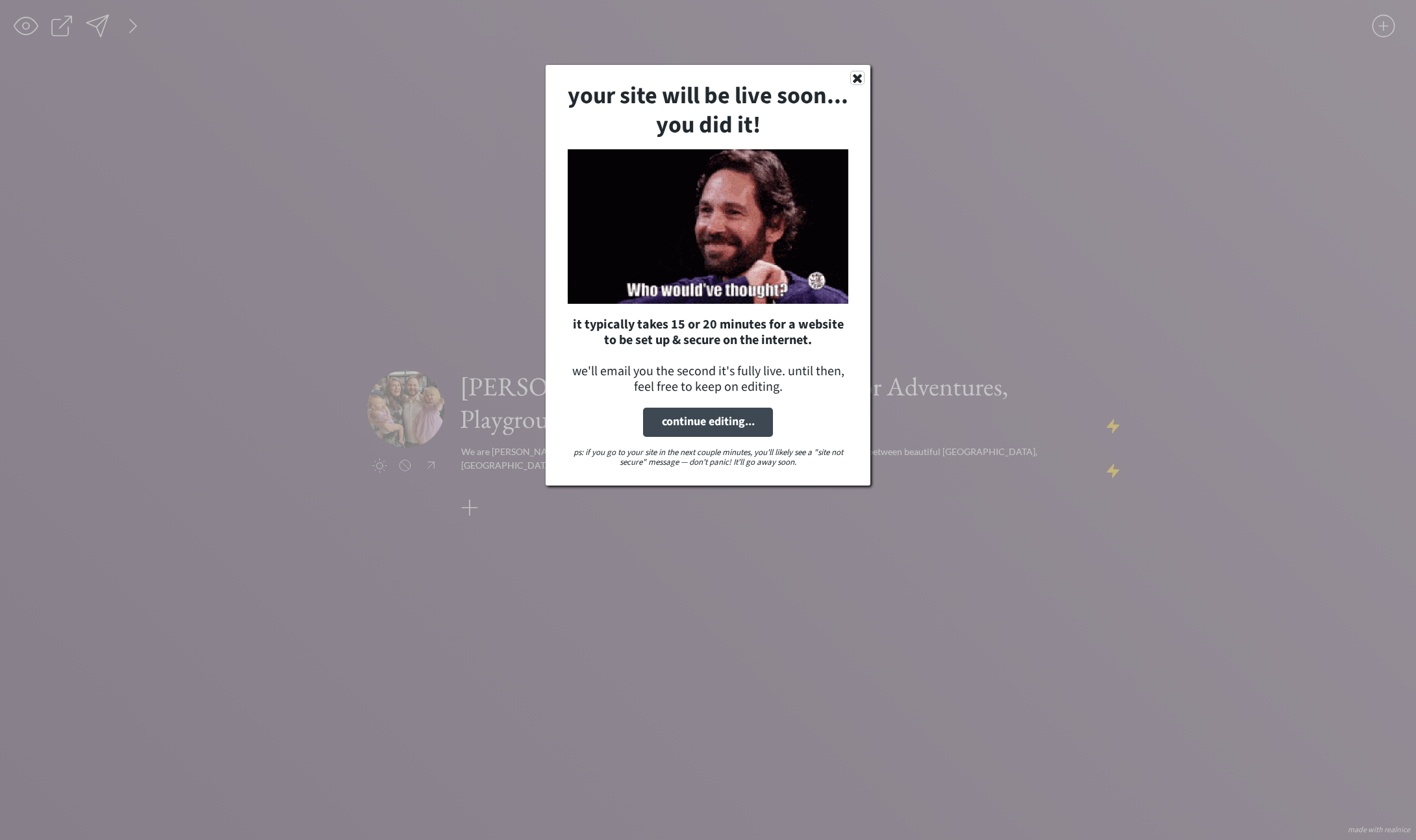
click at [854, 76] on use at bounding box center [857, 79] width 9 height 9
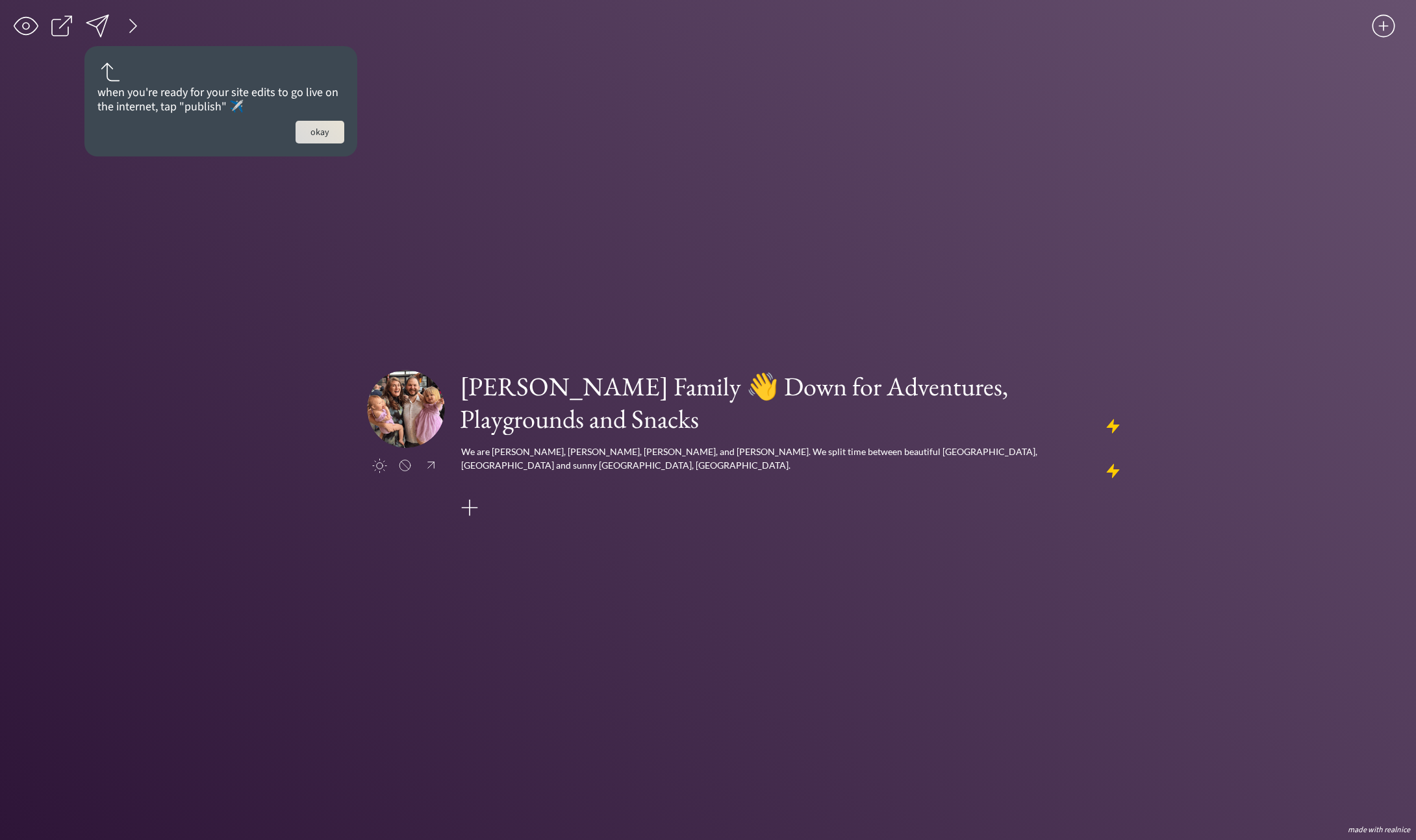
click at [322, 128] on button "okay" at bounding box center [320, 132] width 49 height 23
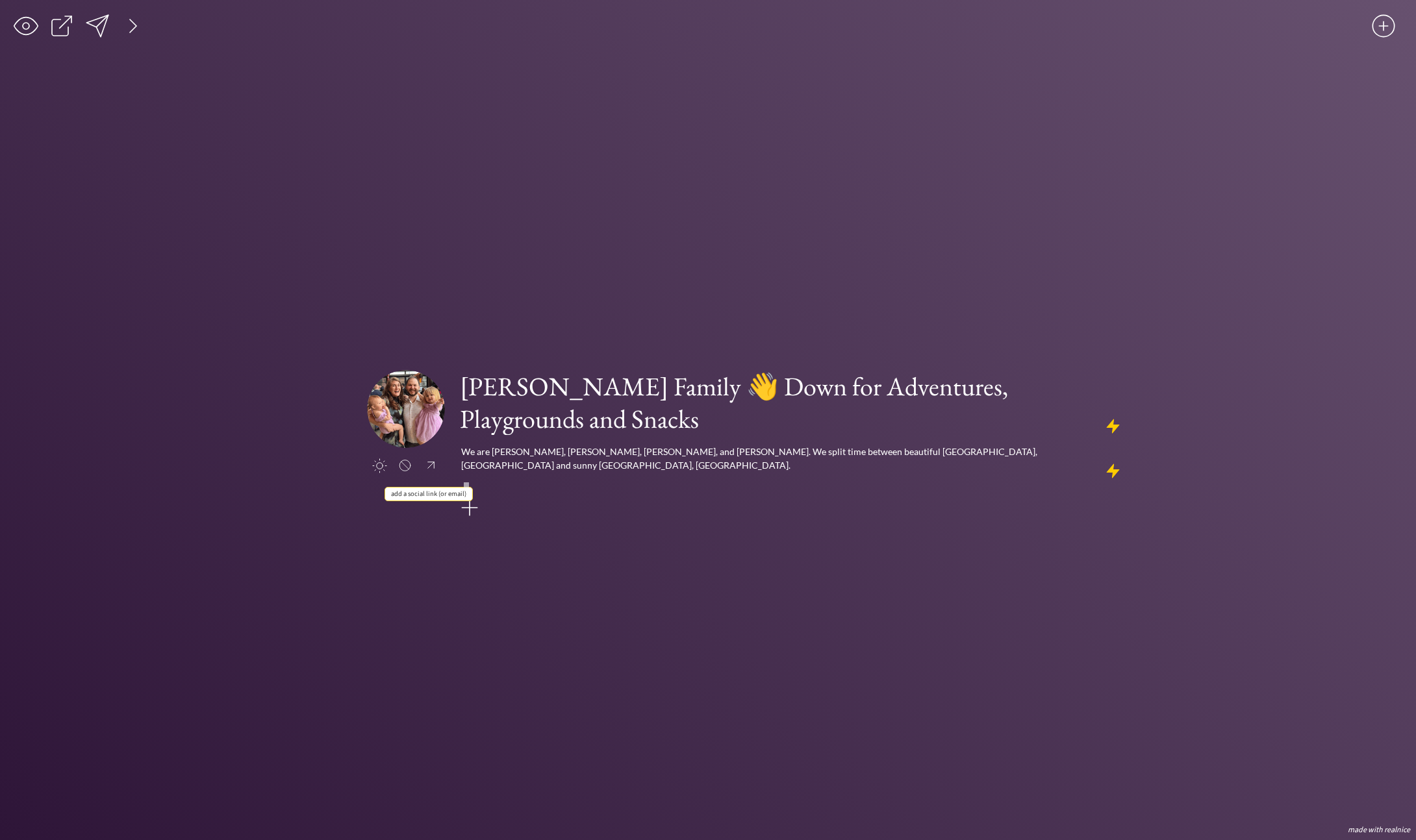
click at [474, 495] on div at bounding box center [469, 507] width 26 height 26
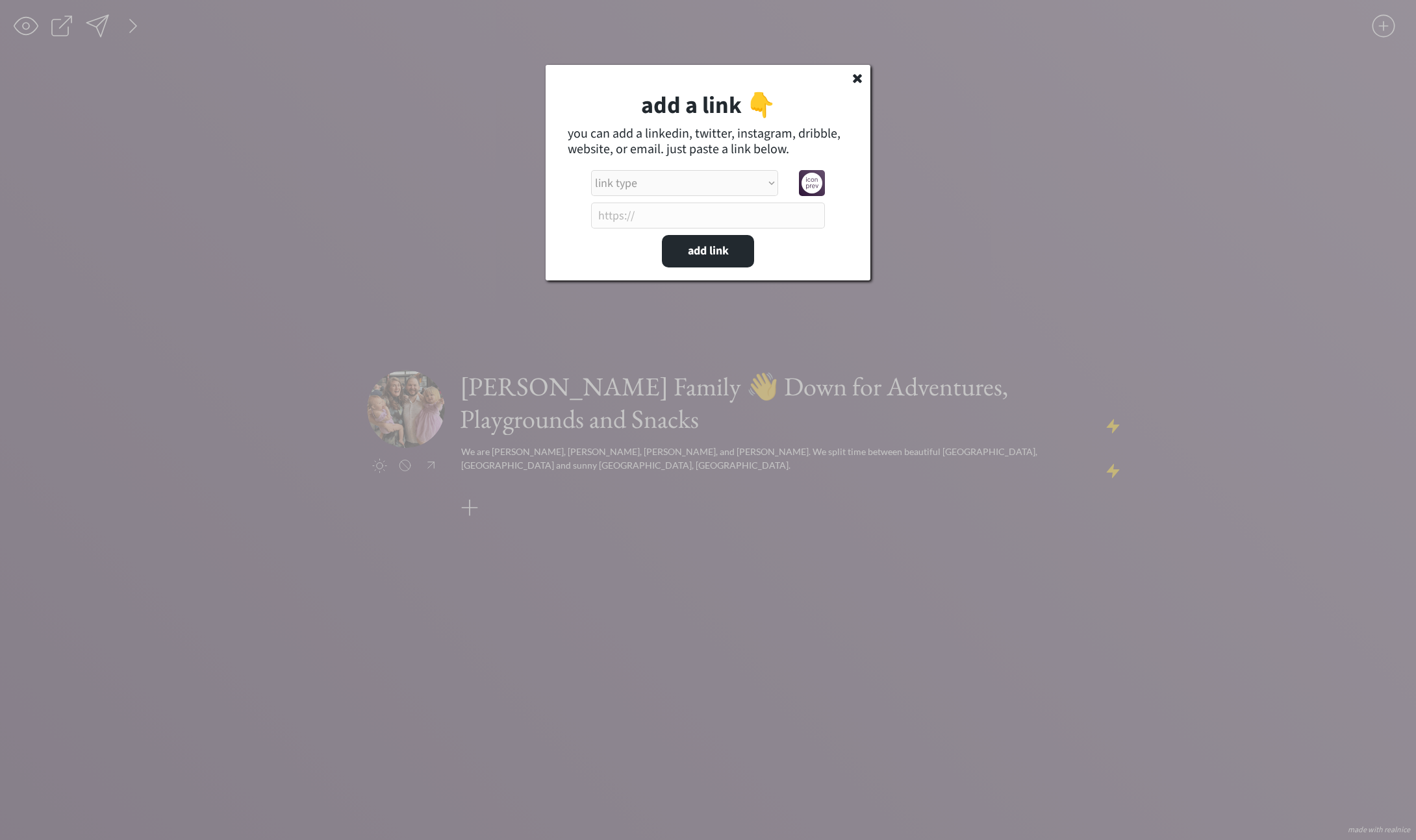
click at [662, 184] on select "link type apple music apple podcasts beehiiv behance bluesky calendar discord d…" at bounding box center [684, 182] width 187 height 26
select select ""email""
click at [591, 170] on select "link type apple music apple podcasts beehiiv behance bluesky calendar discord d…" at bounding box center [684, 182] width 187 height 26
click at [650, 225] on input "input" at bounding box center [708, 215] width 234 height 26
type input "[EMAIL_ADDRESS][PERSON_NAME][DOMAIN_NAME]"
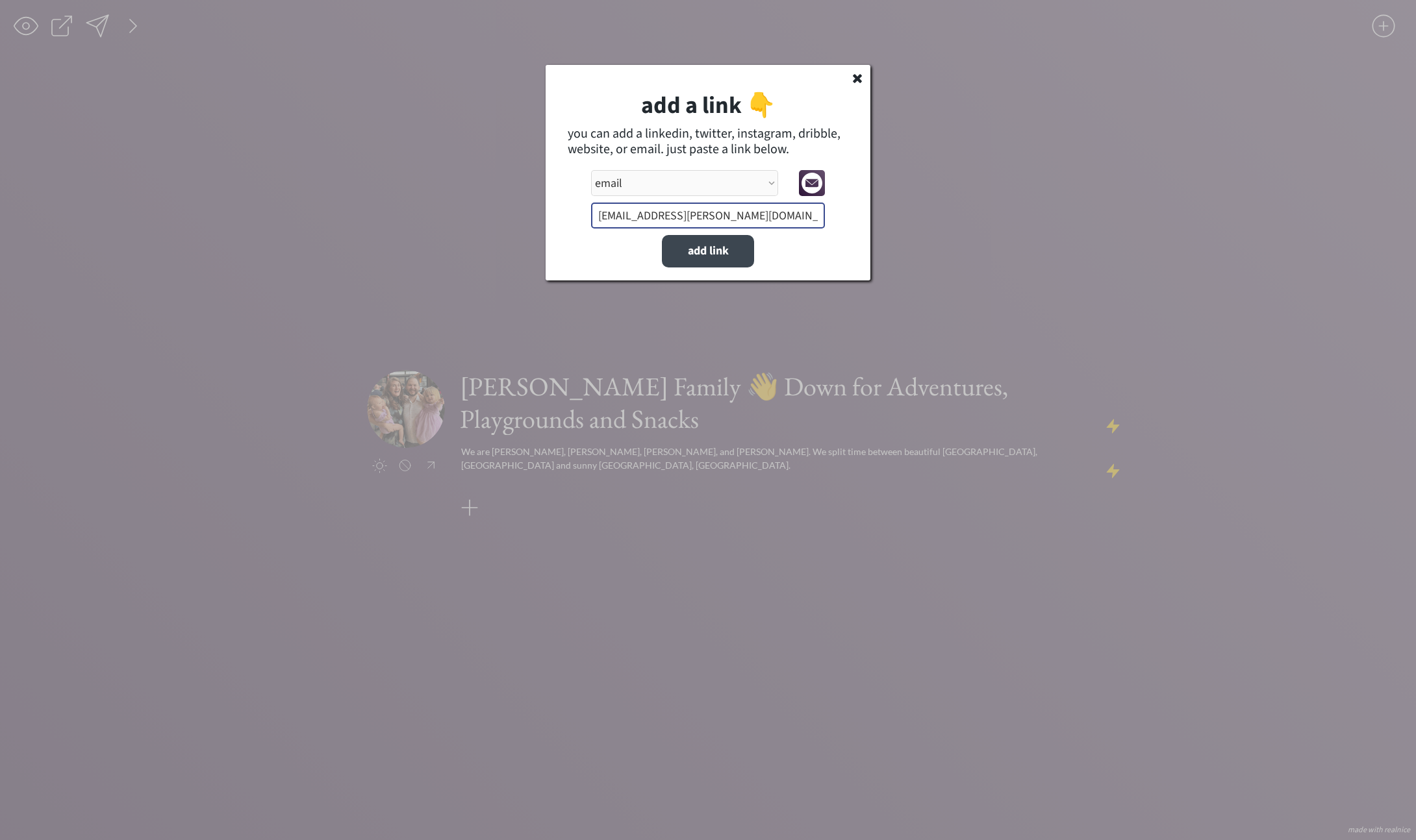
drag, startPoint x: 692, startPoint y: 252, endPoint x: 704, endPoint y: 249, distance: 12.4
click at [692, 252] on button "add link" at bounding box center [707, 251] width 92 height 32
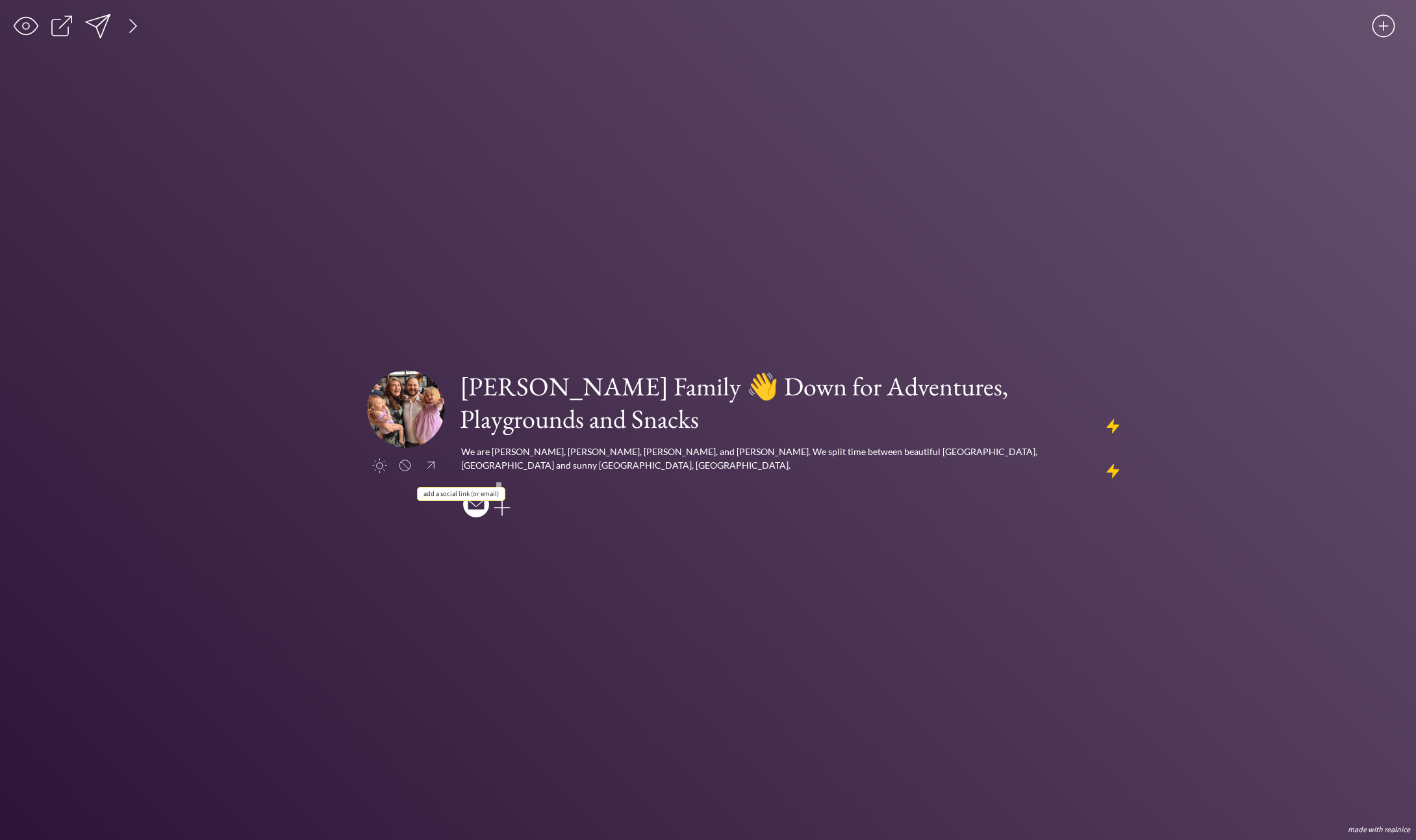
click at [507, 495] on div at bounding box center [501, 507] width 26 height 26
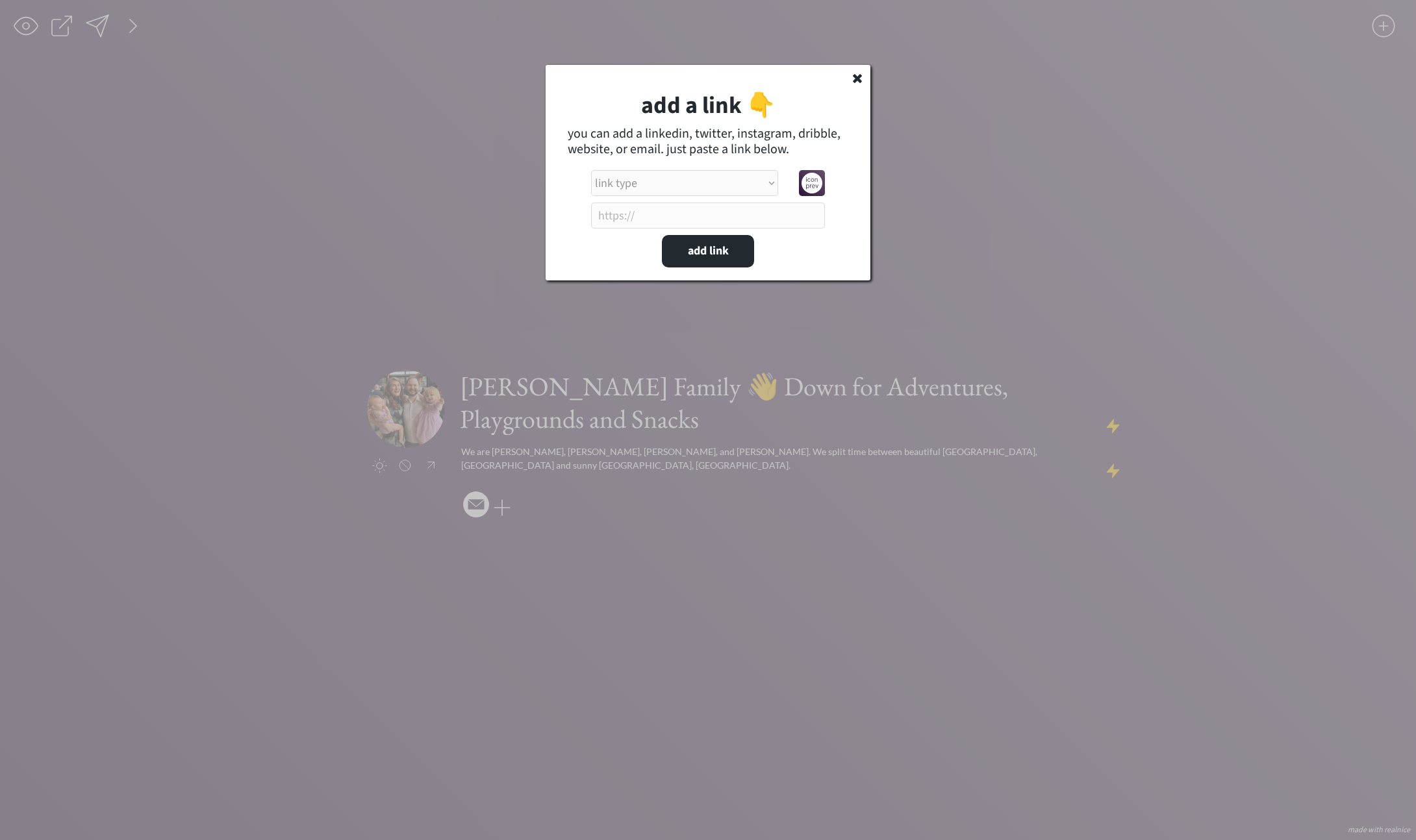
click at [667, 176] on select "link type apple music apple podcasts beehiiv behance bluesky calendar discord d…" at bounding box center [684, 182] width 187 height 26
select select ""instagram""
click at [591, 170] on select "link type apple music apple podcasts beehiiv behance bluesky calendar discord d…" at bounding box center [684, 182] width 187 height 26
click at [656, 210] on input "input" at bounding box center [708, 215] width 234 height 26
type input "[URL][DOMAIN_NAME]"
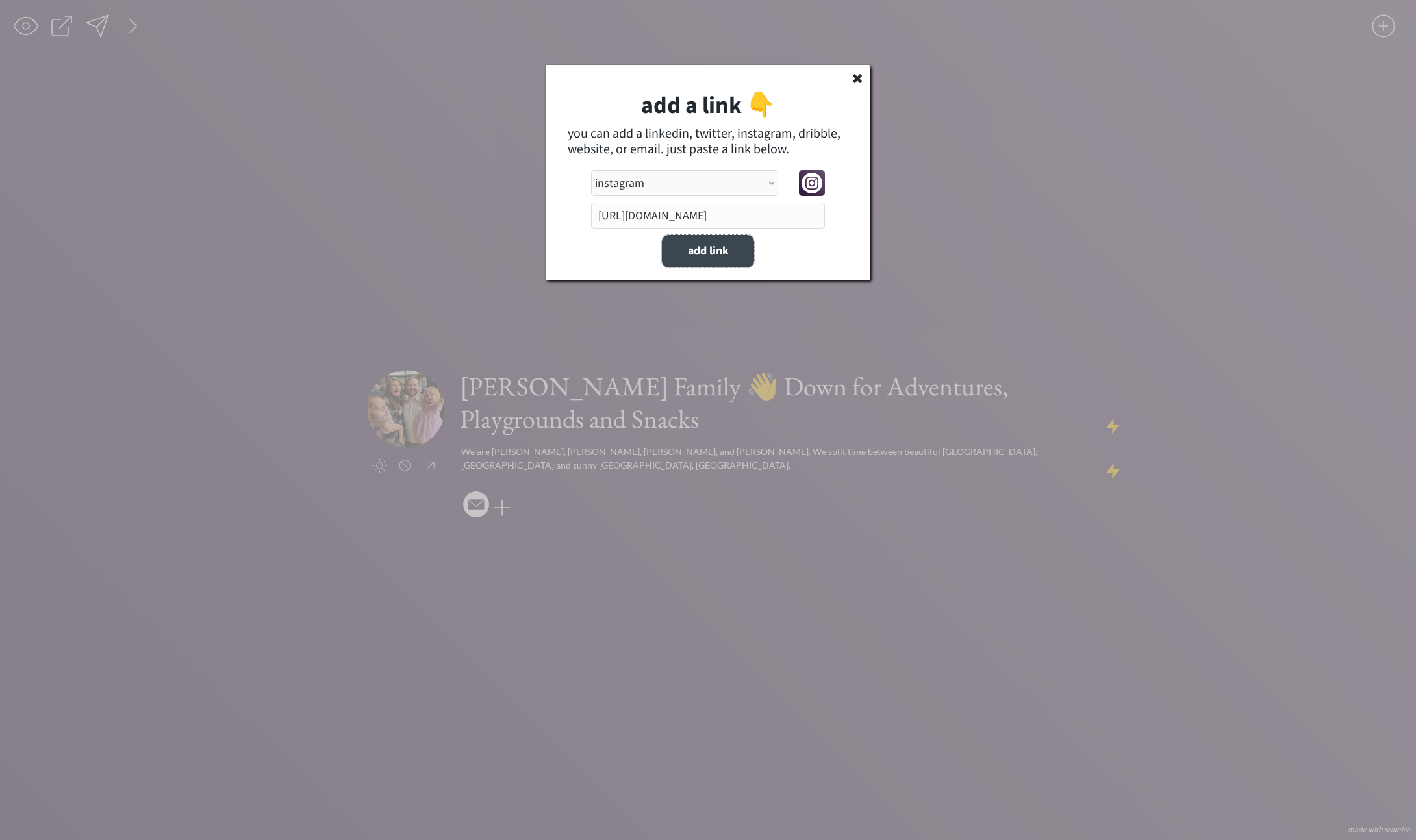
click at [722, 248] on button "add link" at bounding box center [707, 251] width 92 height 32
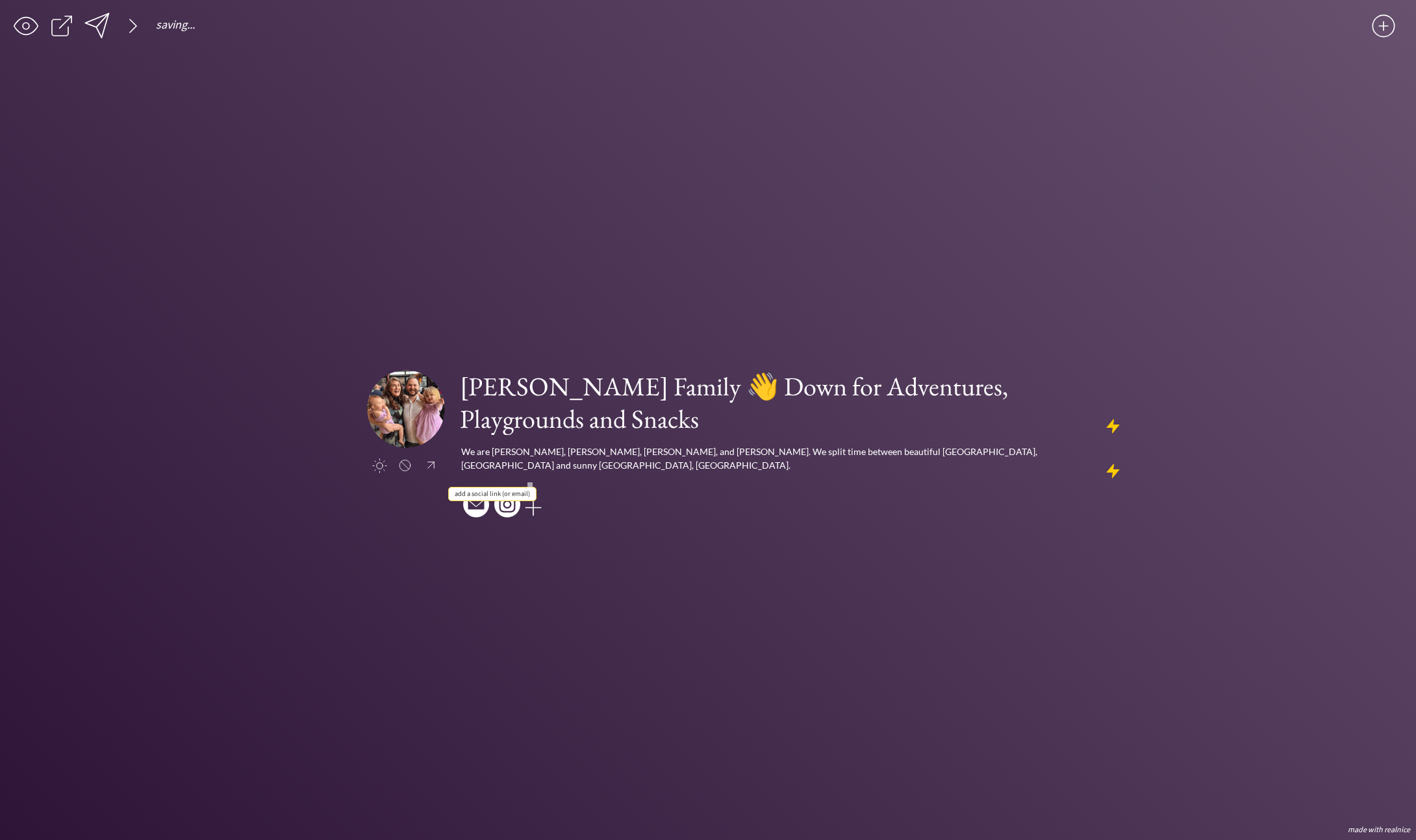
click at [535, 495] on div at bounding box center [533, 507] width 26 height 26
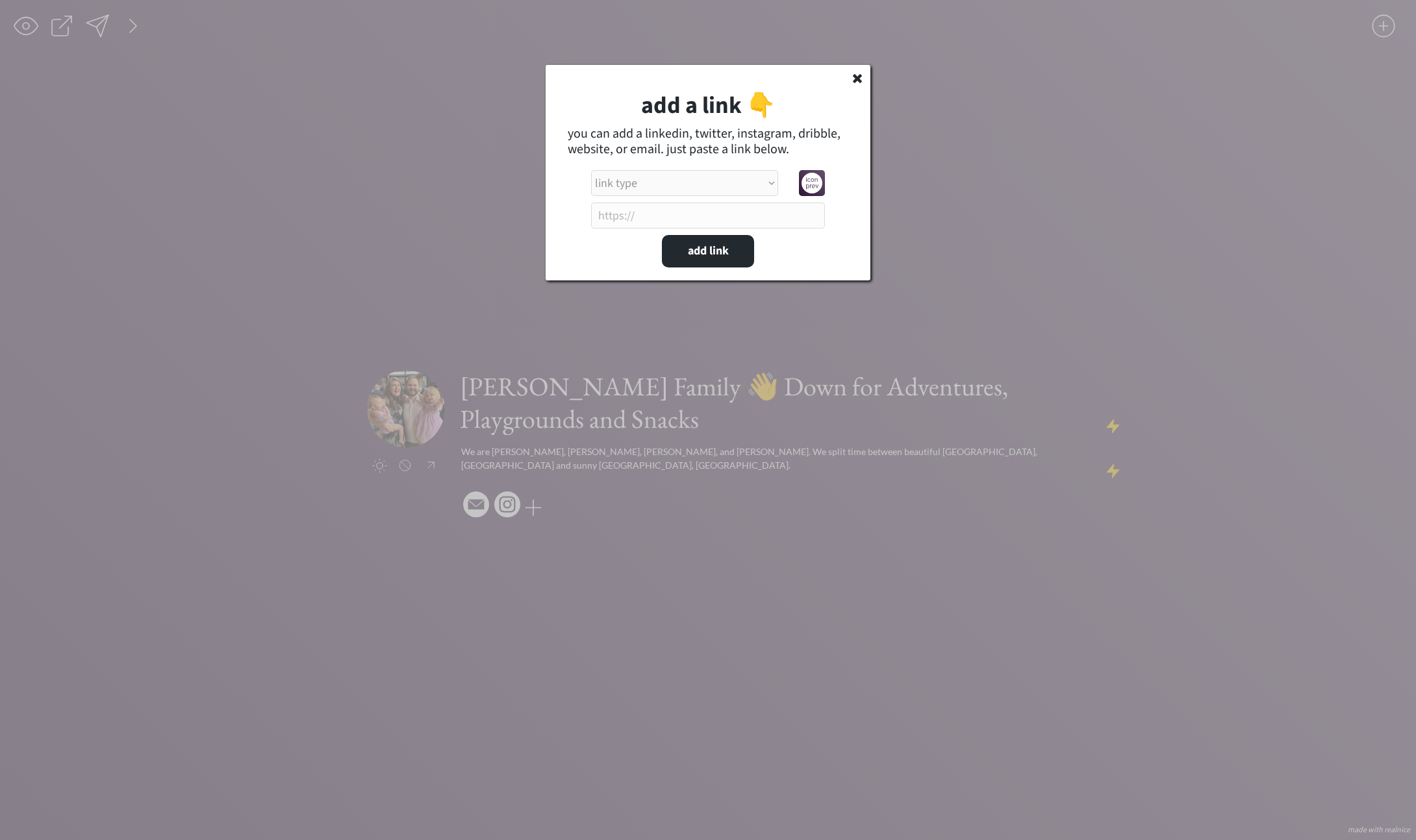
click at [646, 184] on select "link type apple music apple podcasts beehiiv behance bluesky calendar discord d…" at bounding box center [684, 182] width 187 height 26
select select ""facebook""
click at [591, 170] on select "link type apple music apple podcasts beehiiv behance bluesky calendar discord d…" at bounding box center [684, 182] width 187 height 26
click at [719, 208] on input "input" at bounding box center [708, 215] width 234 height 26
type input "[URL][DOMAIN_NAME]"
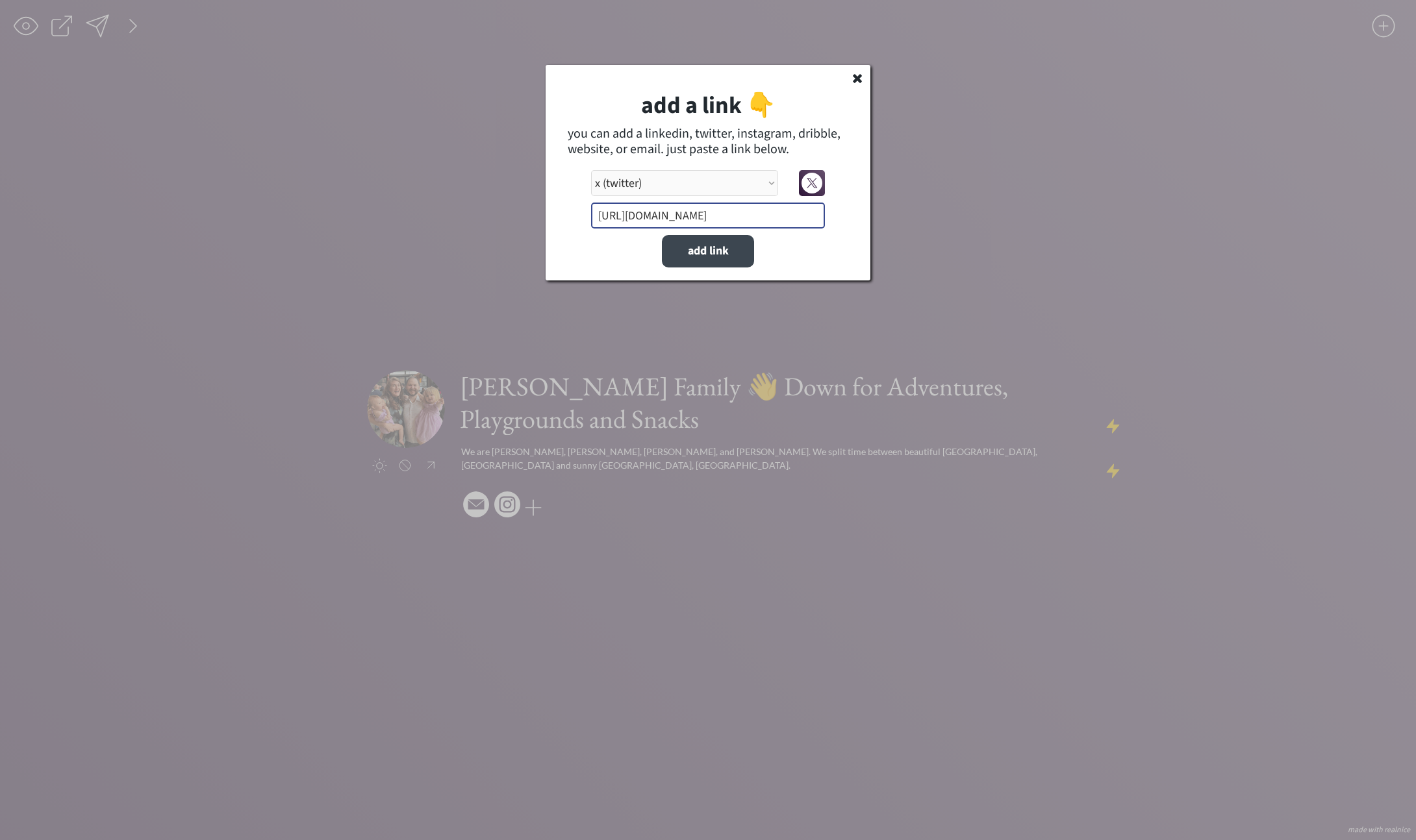
click at [714, 254] on button "add link" at bounding box center [707, 251] width 92 height 32
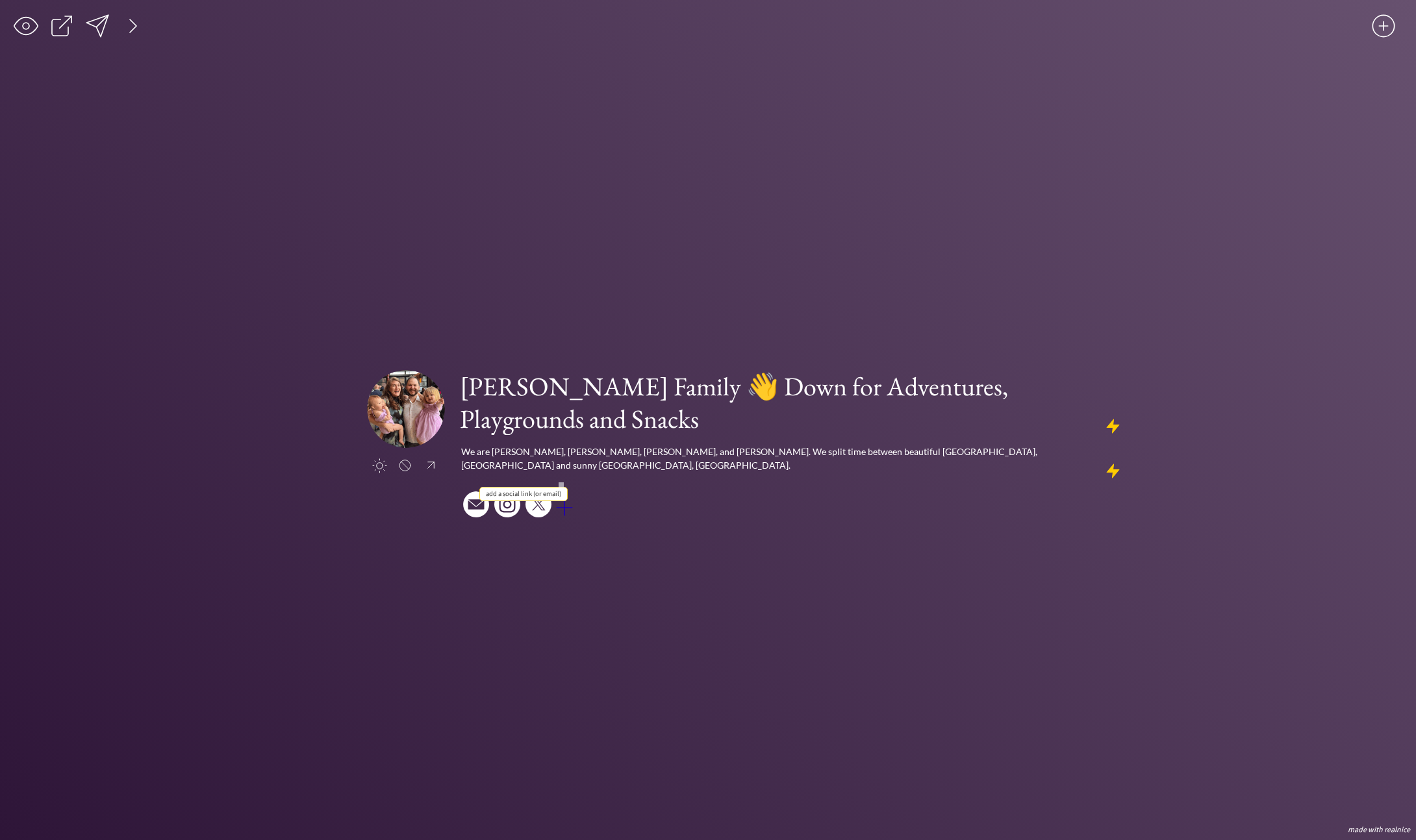
click at [566, 495] on div at bounding box center [564, 507] width 26 height 26
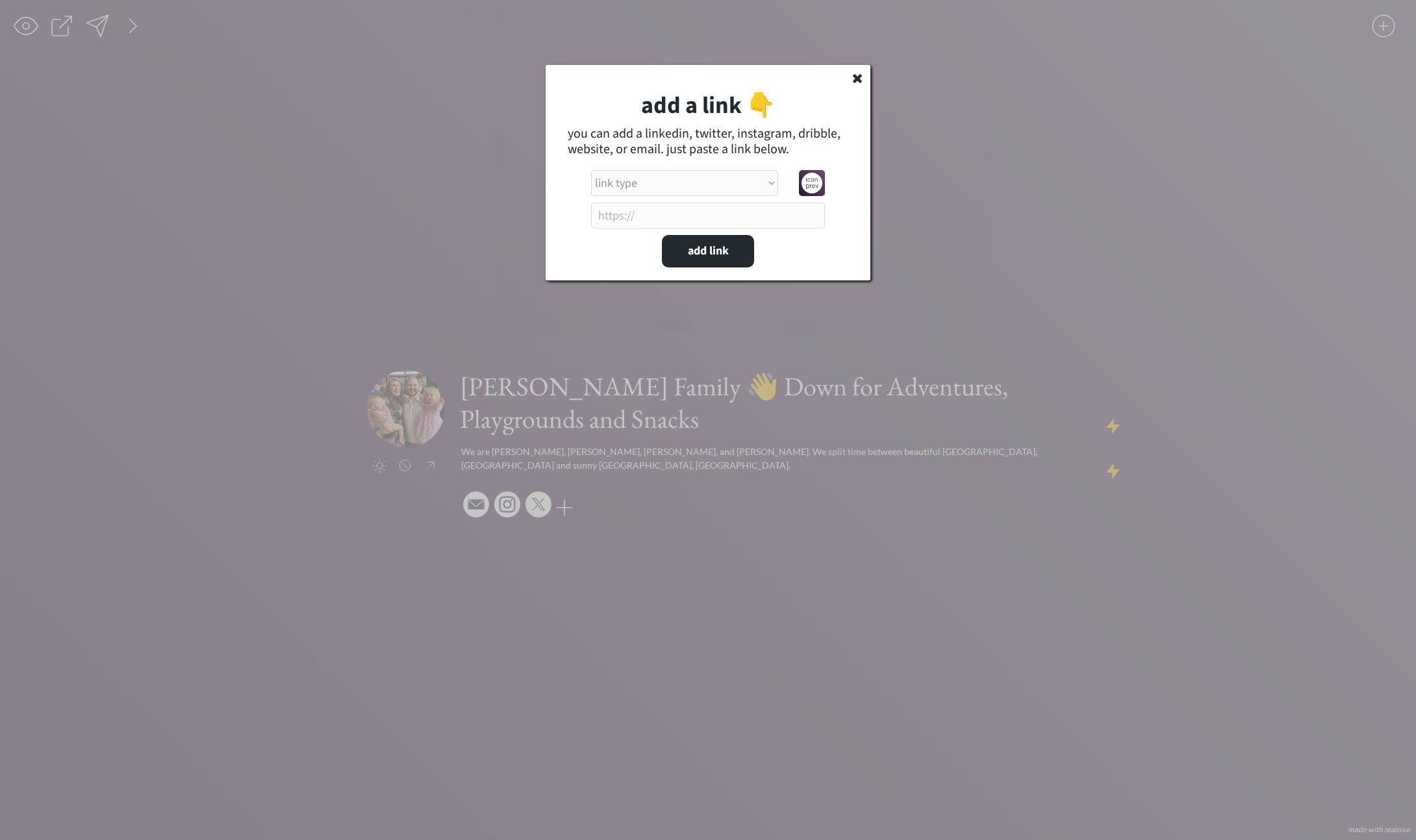
click at [670, 182] on select "link type apple music apple podcasts beehiiv behance bluesky calendar discord d…" at bounding box center [684, 182] width 187 height 26
select select ""phone""
click at [591, 170] on select "link type apple music apple podcasts beehiiv behance bluesky calendar discord d…" at bounding box center [684, 182] width 187 height 26
click at [678, 209] on input "input" at bounding box center [708, 215] width 234 height 26
type input "[PHONE_NUMBER]"
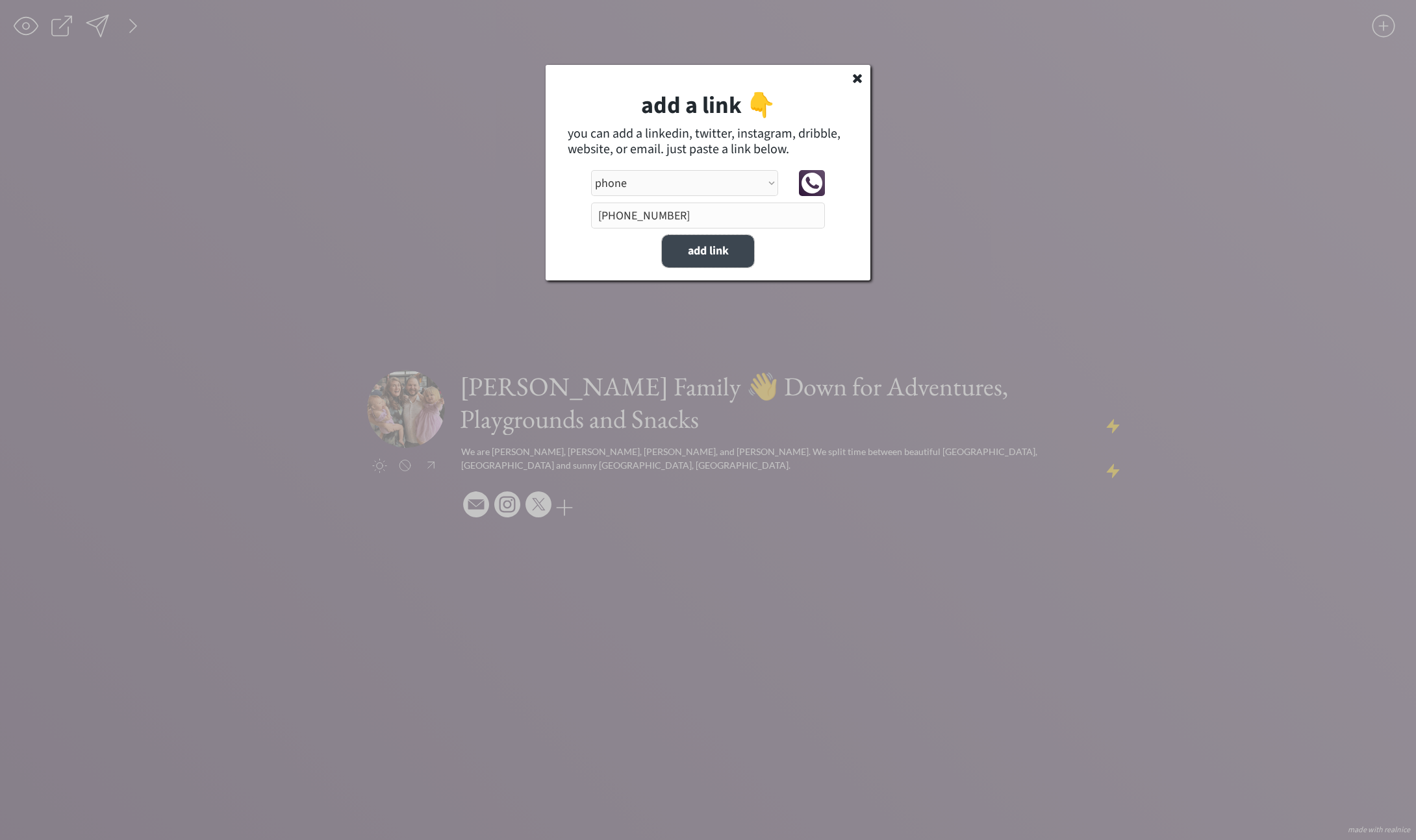
click at [723, 243] on button "add link" at bounding box center [707, 251] width 92 height 32
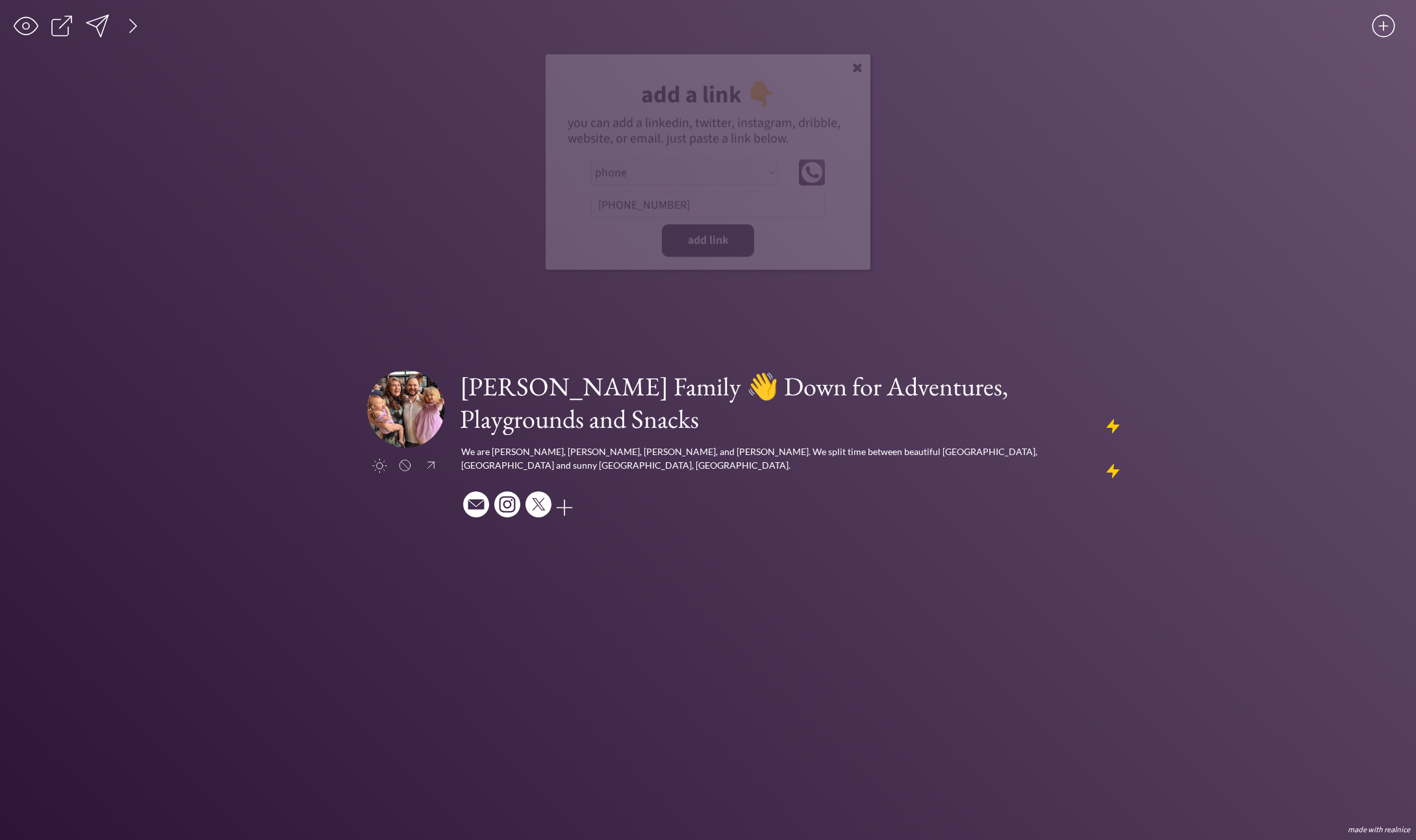
select select ""PLACEHOLDER_1427118222253""
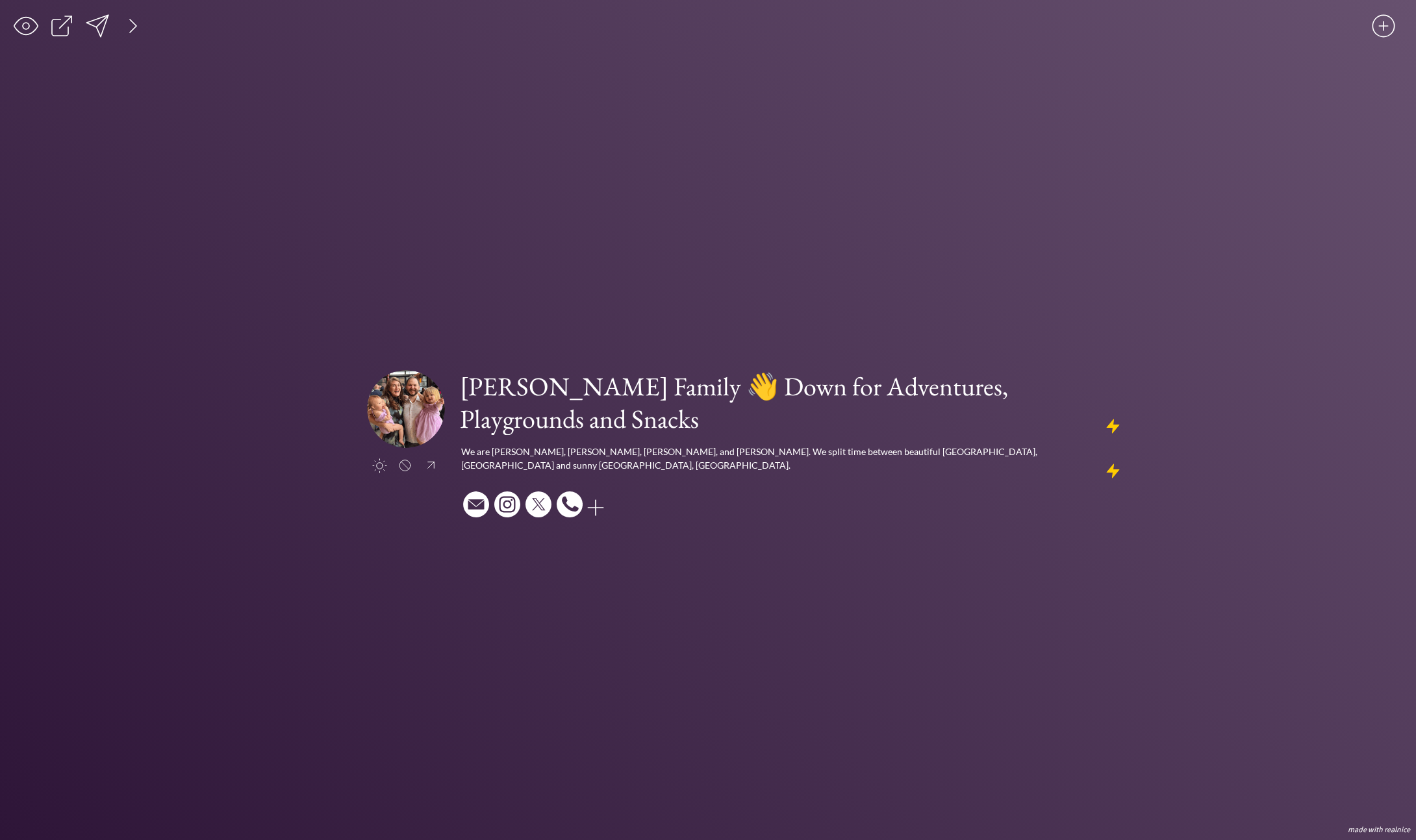
click at [99, 29] on div at bounding box center [97, 26] width 26 height 26
click at [163, 197] on div "saving... click to upload a picture [PERSON_NAME] Family 👋 Down for Adventures,…" at bounding box center [708, 420] width 1416 height 840
click at [551, 393] on h1 "[PERSON_NAME] Family 👋 Down for Adventures, Playgrounds and Snacks" at bounding box center [792, 403] width 663 height 65
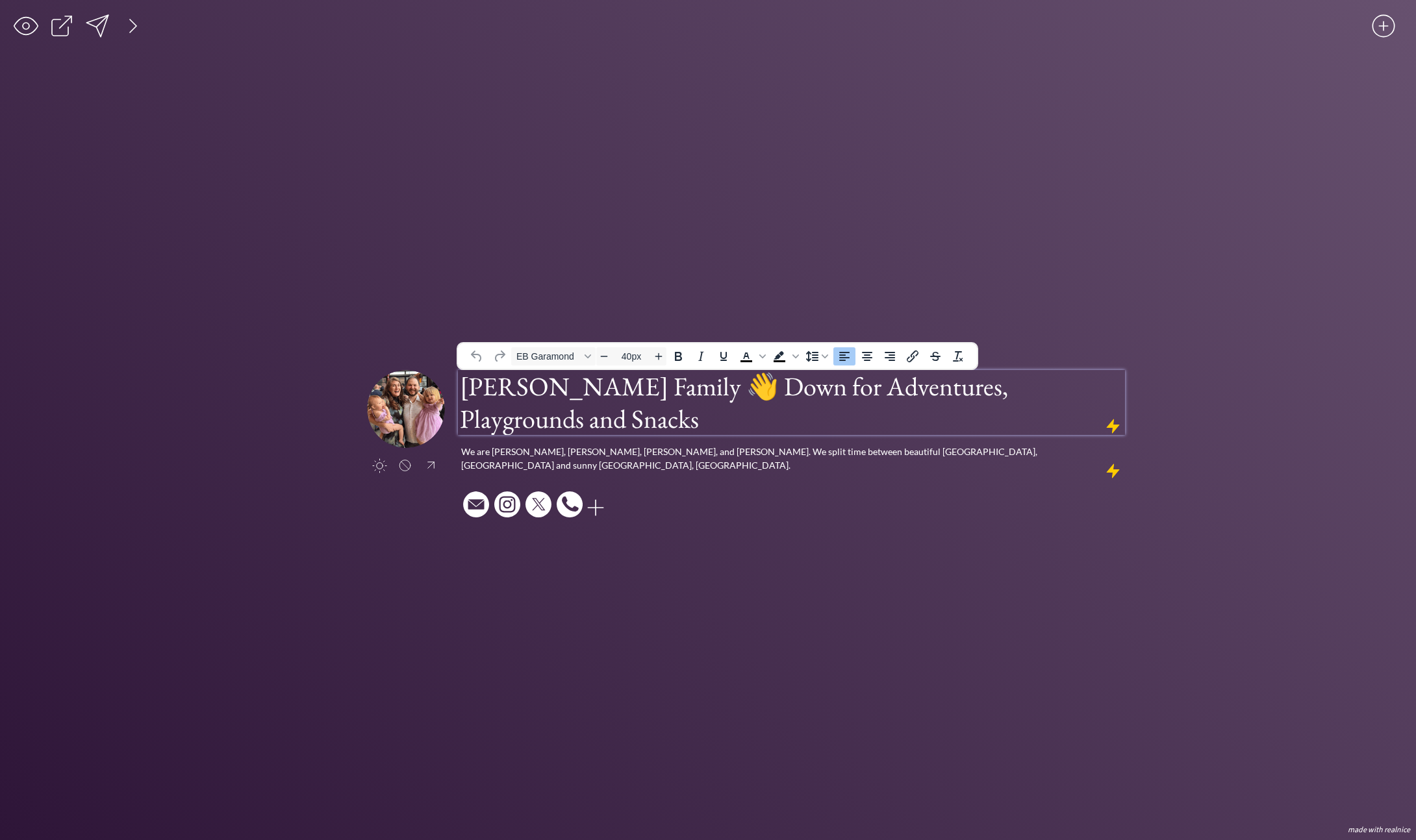
click at [433, 256] on div "click to upload a picture [PERSON_NAME] Family 👋 Down for Adventures, Playgroun…" at bounding box center [708, 448] width 834 height 746
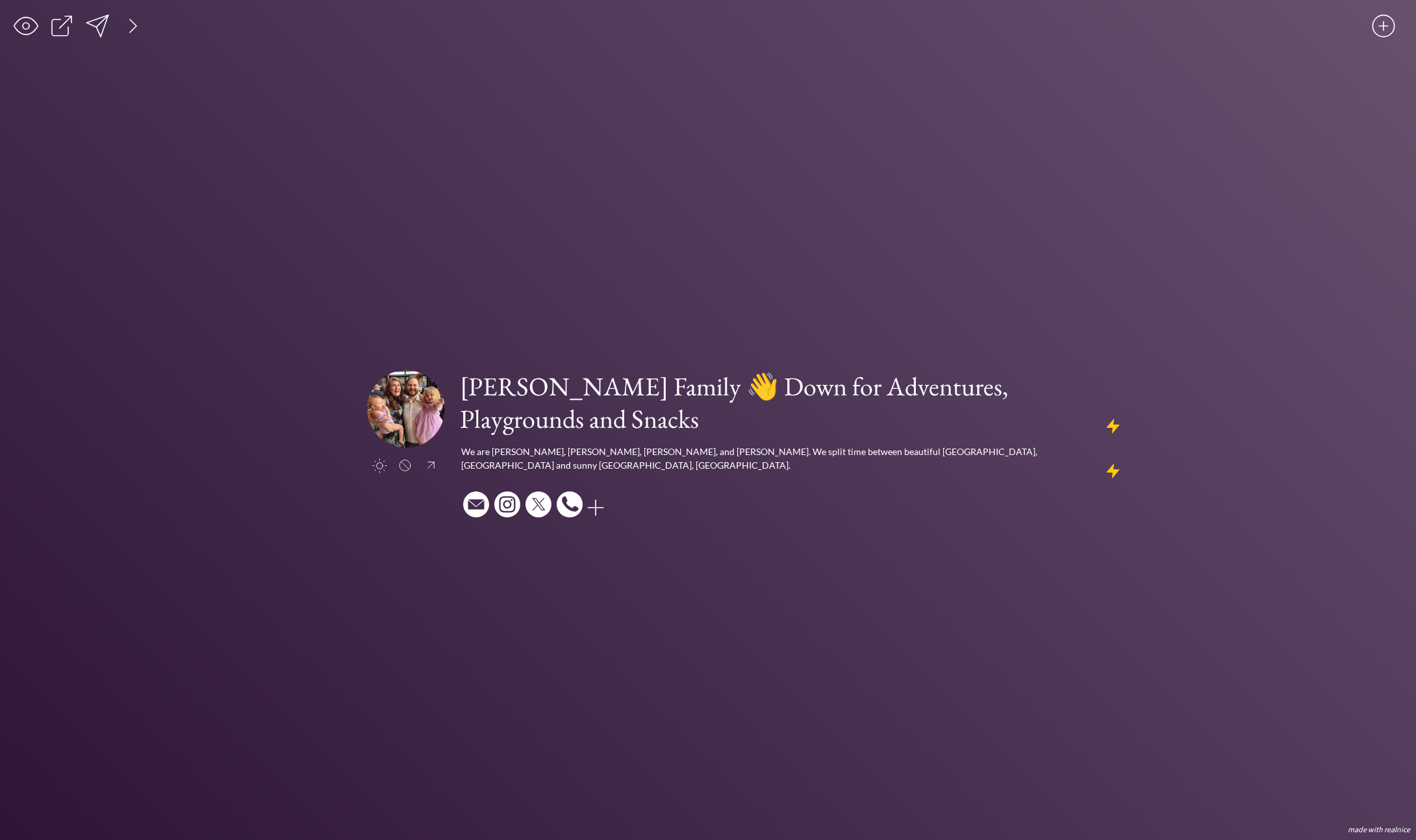
click at [101, 23] on div at bounding box center [97, 26] width 26 height 26
click at [99, 24] on div at bounding box center [97, 26] width 26 height 26
click at [131, 26] on div at bounding box center [132, 26] width 26 height 26
click at [102, 18] on div at bounding box center [97, 26] width 26 height 26
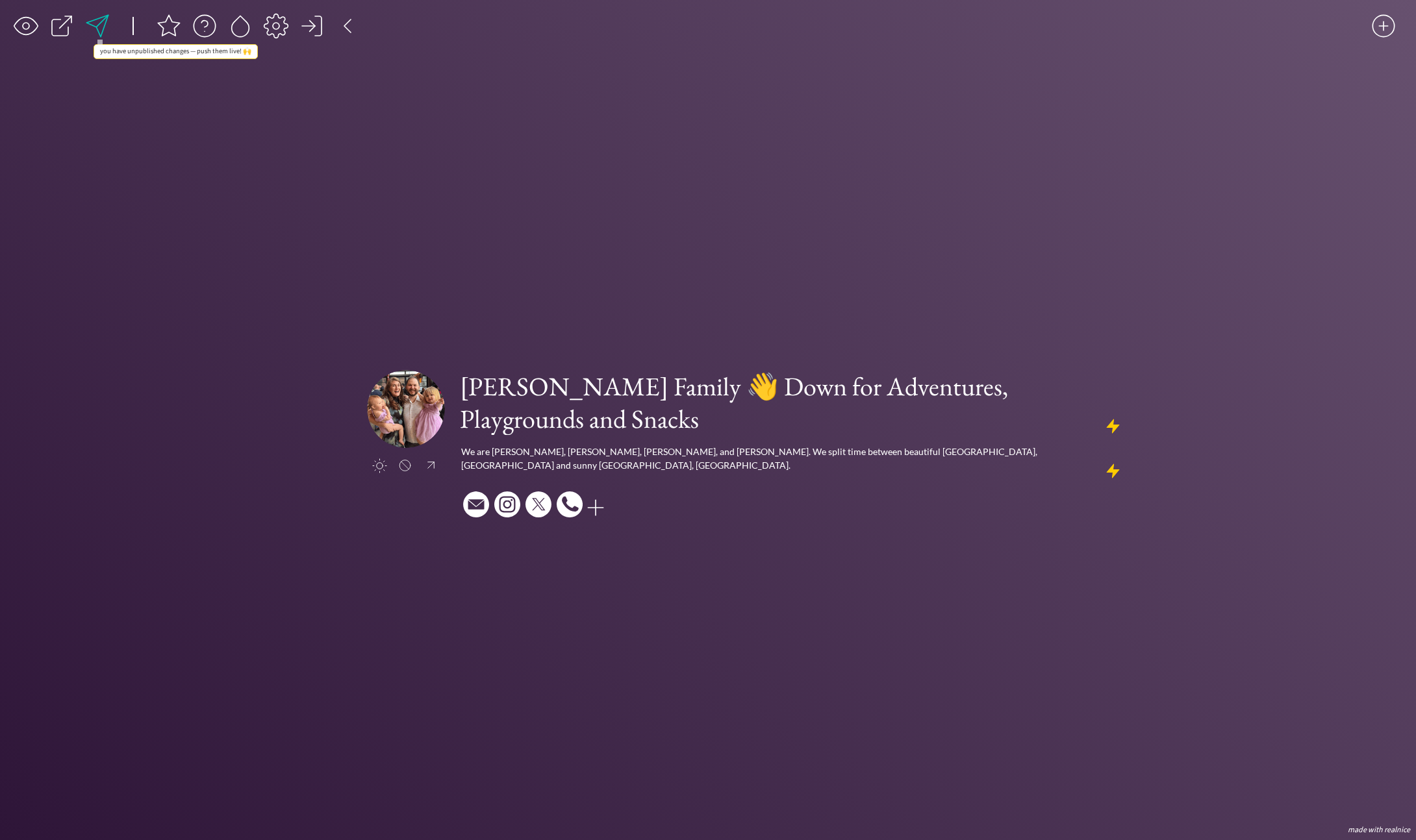
click at [98, 24] on div at bounding box center [97, 26] width 26 height 26
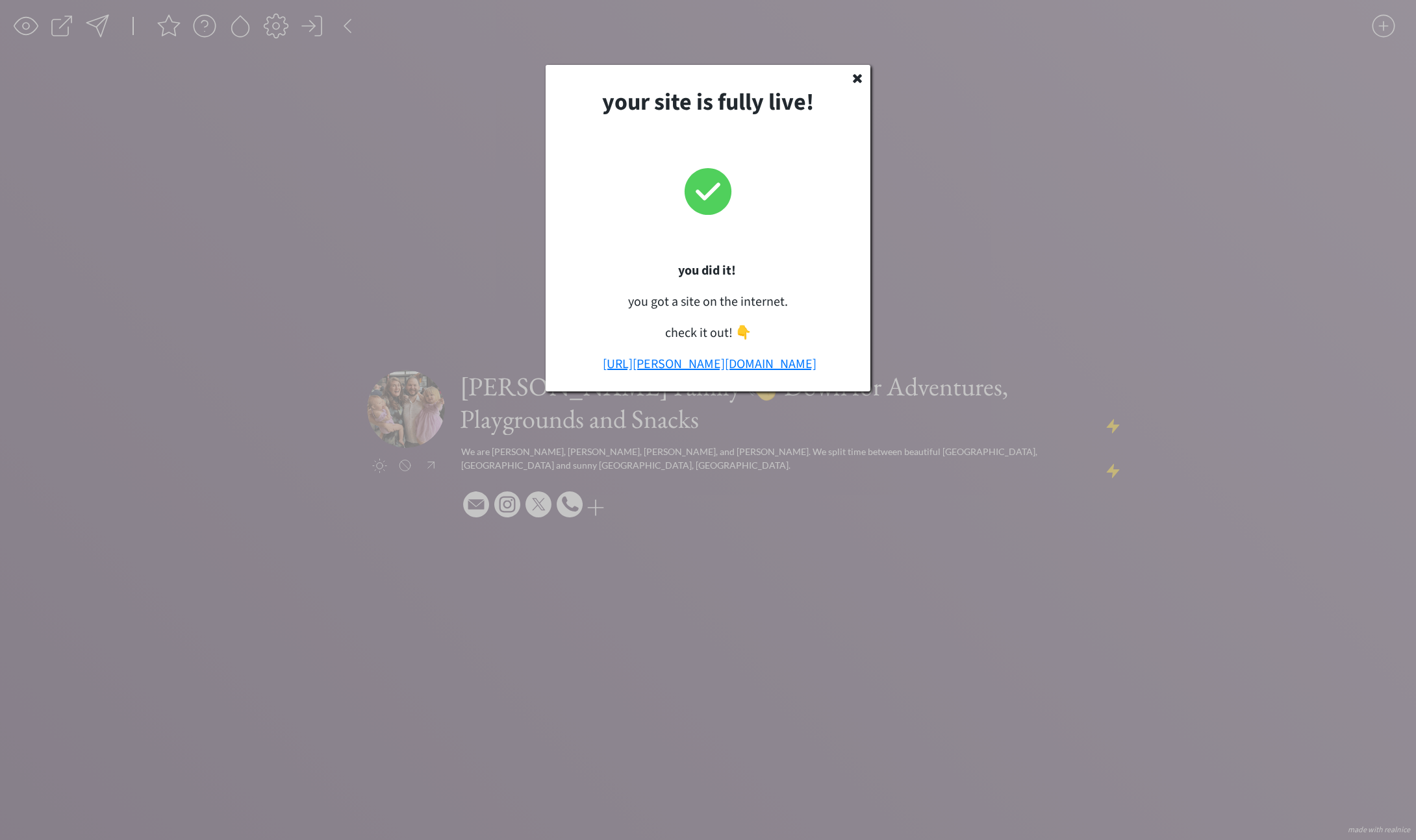
click at [691, 366] on link "[URL][PERSON_NAME][DOMAIN_NAME]" at bounding box center [709, 364] width 214 height 18
